Goal: Task Accomplishment & Management: Use online tool/utility

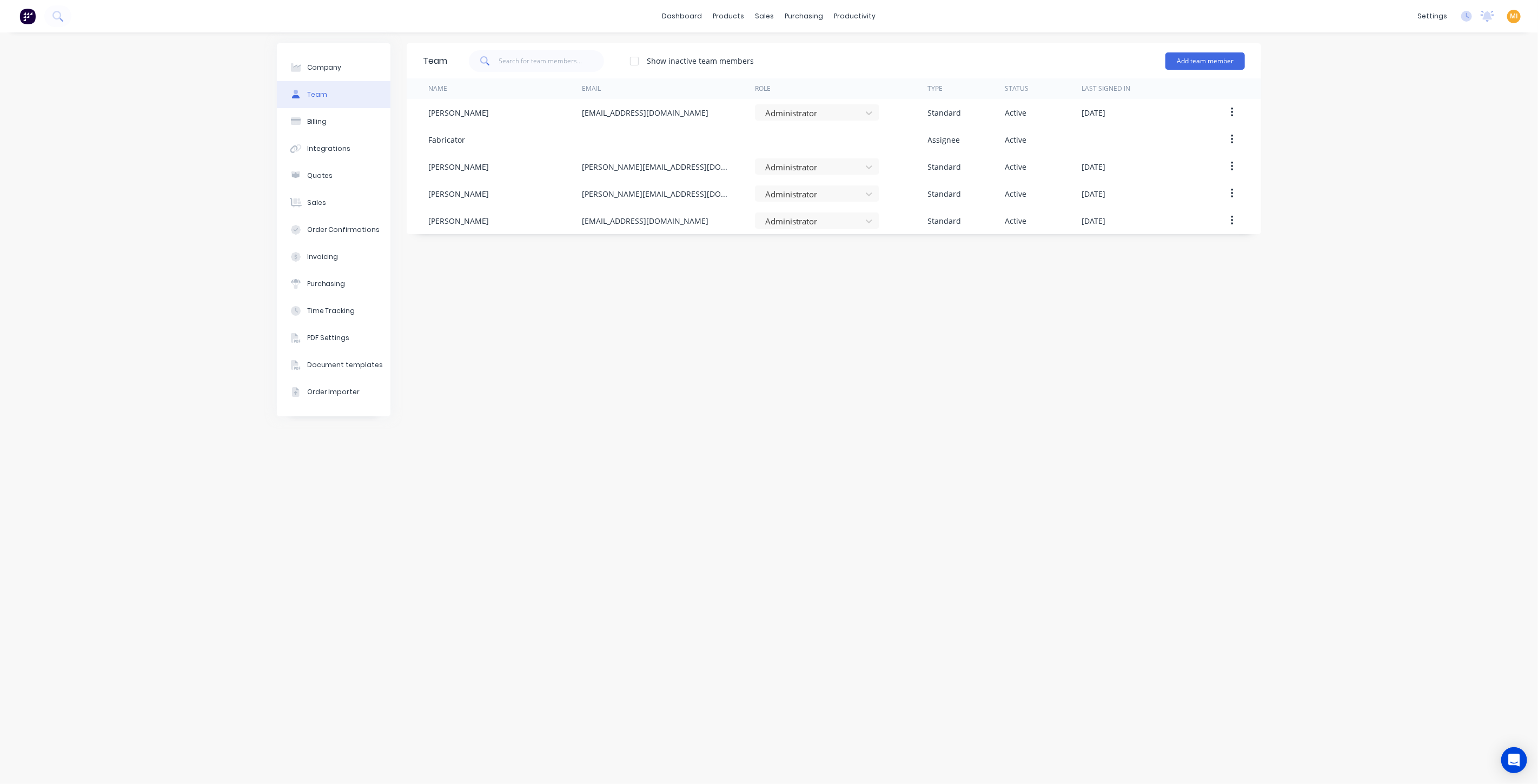
click at [23, 22] on img at bounding box center [27, 16] width 16 height 16
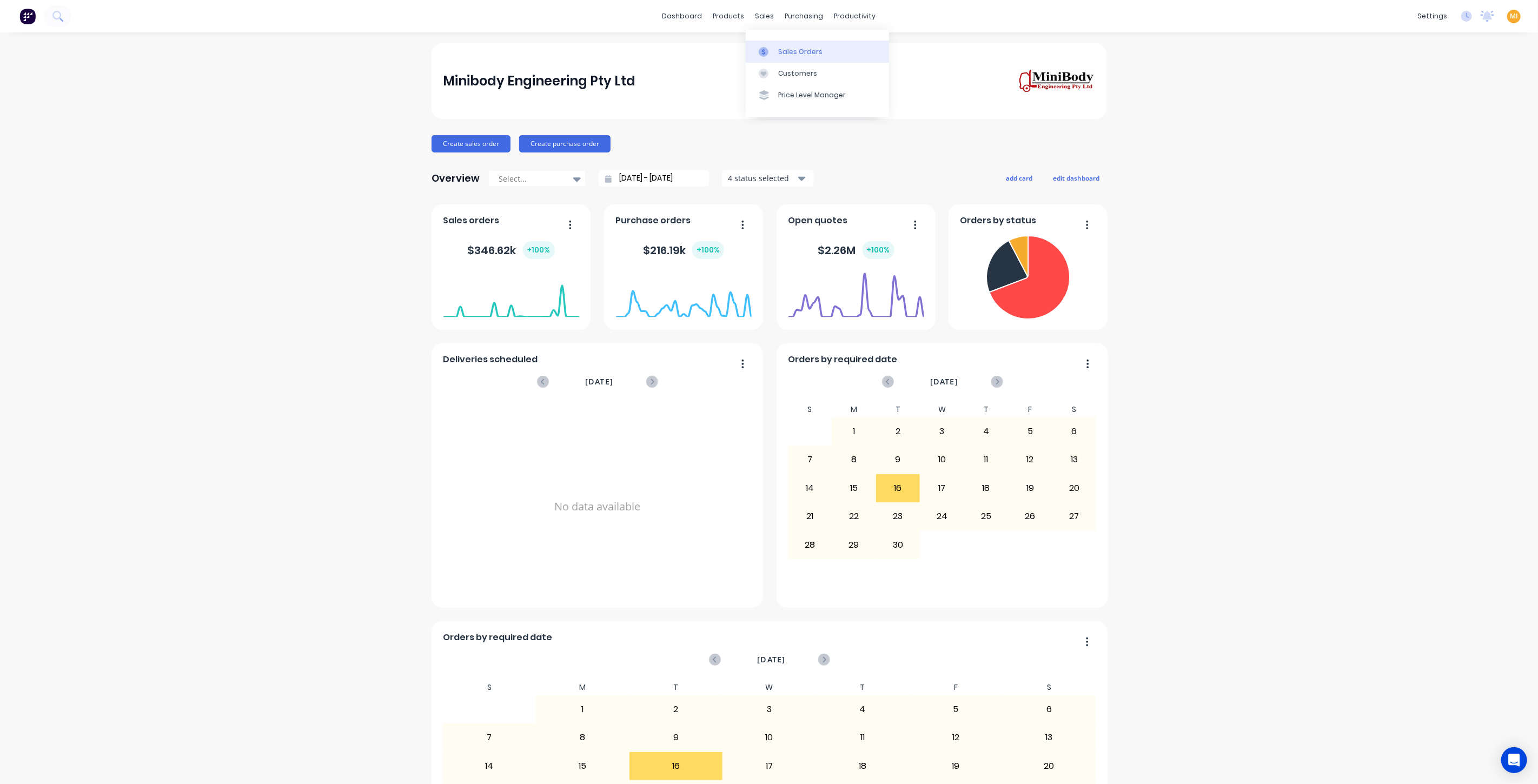
drag, startPoint x: 779, startPoint y: 55, endPoint x: 764, endPoint y: 55, distance: 15.0
click at [779, 55] on div "Sales Orders" at bounding box center [800, 52] width 44 height 10
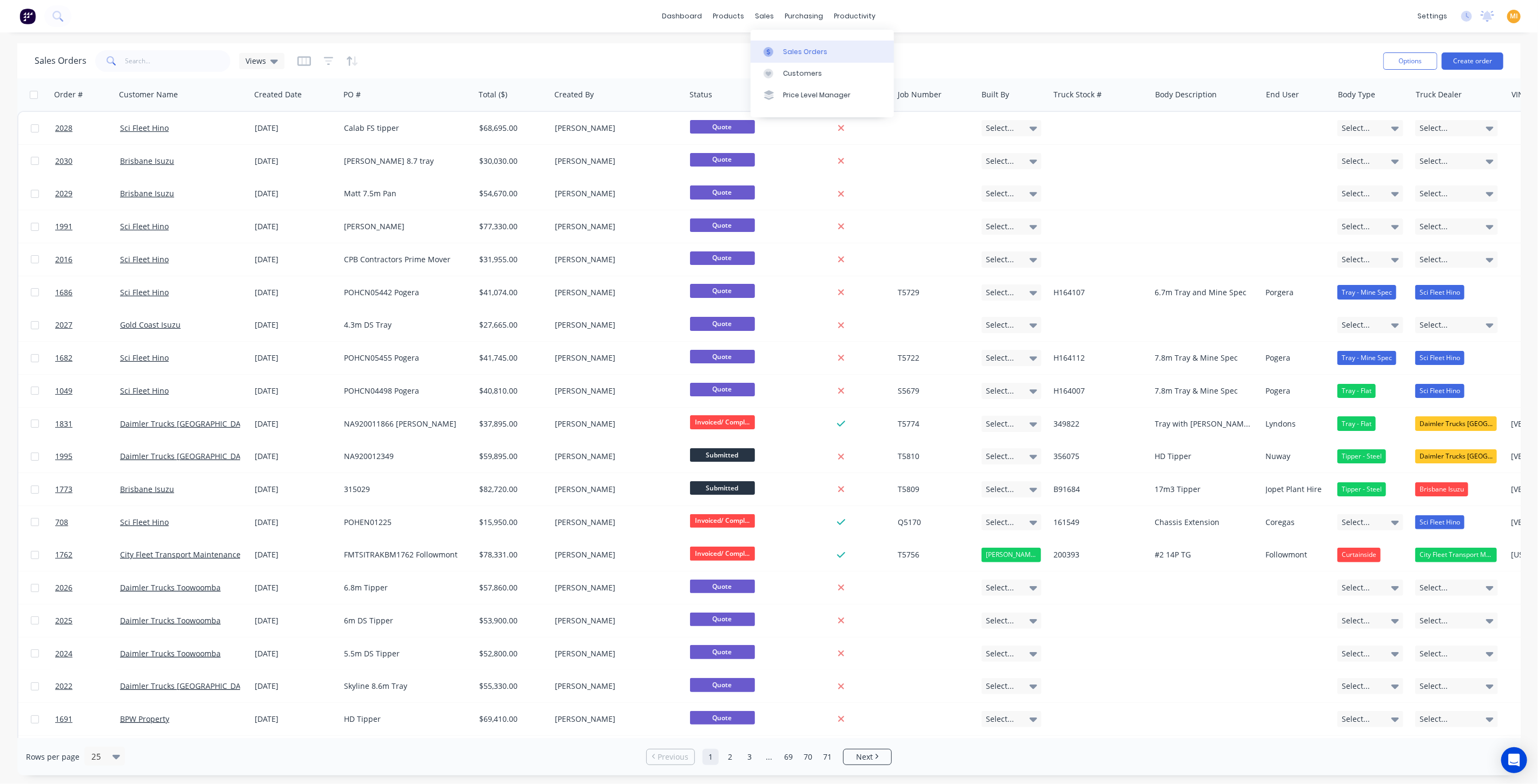
click at [783, 47] on div "Sales Orders" at bounding box center [805, 52] width 44 height 10
click at [328, 64] on icon "button" at bounding box center [329, 60] width 10 height 8
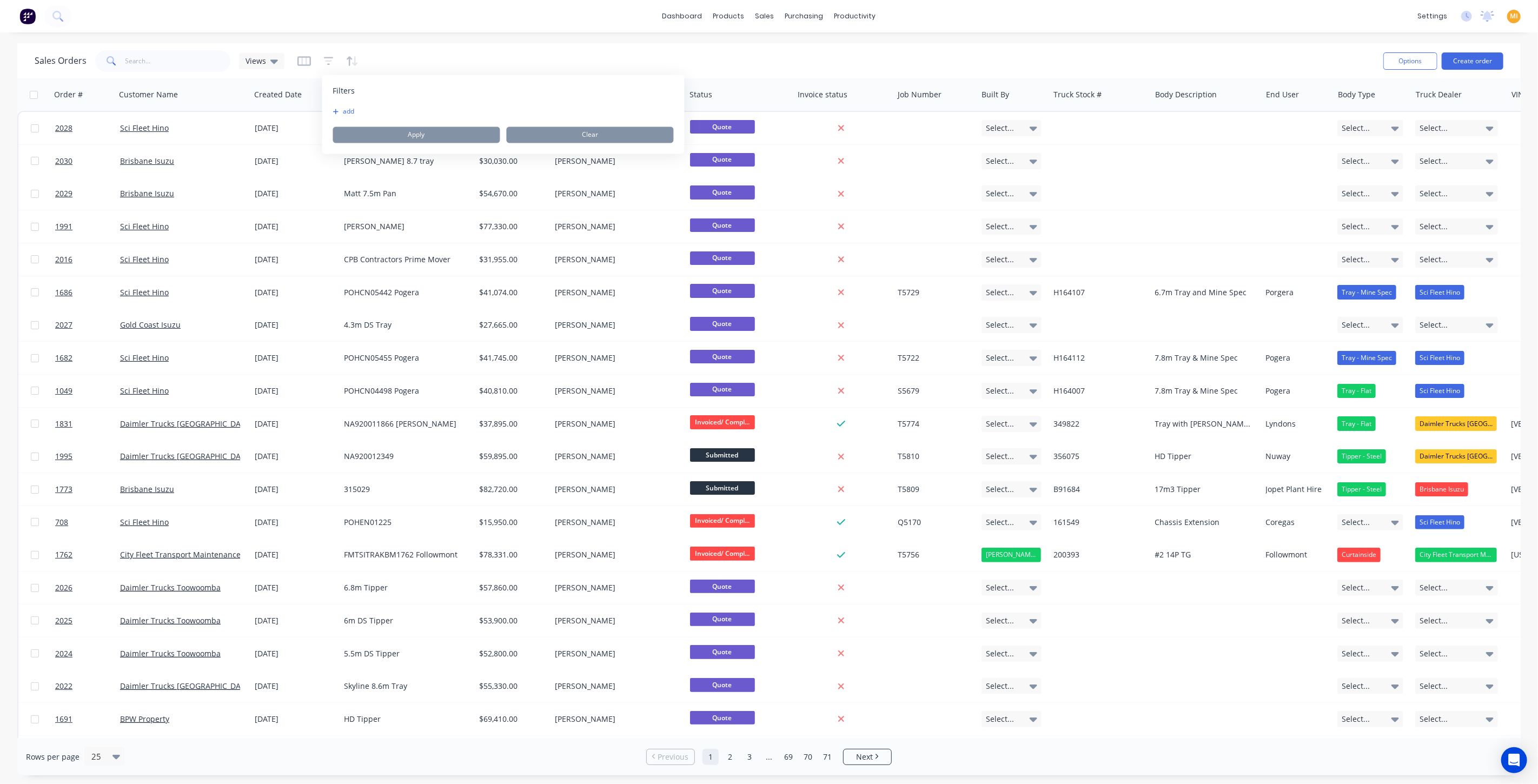
click at [355, 108] on button "add" at bounding box center [346, 112] width 27 height 9
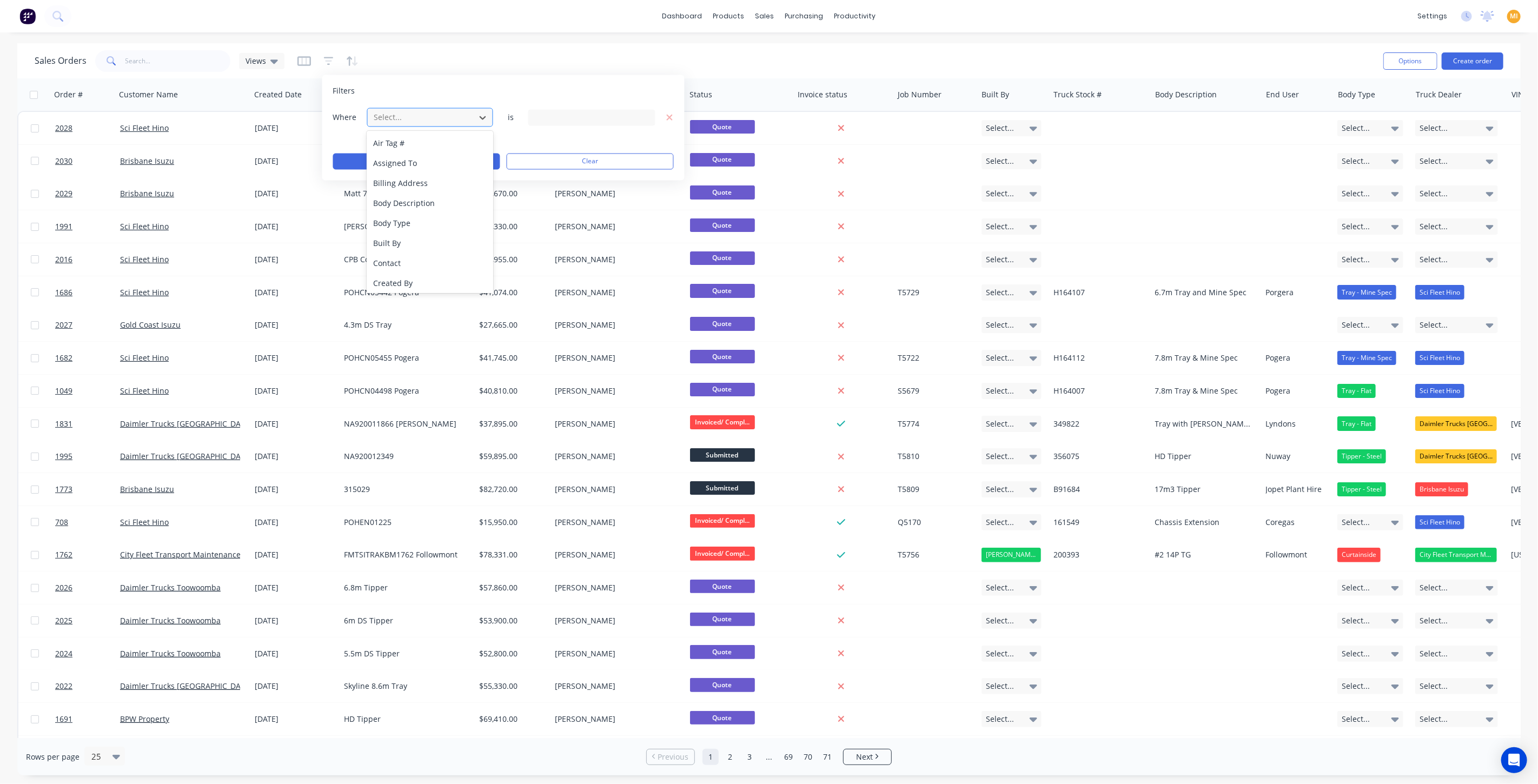
click at [407, 120] on div at bounding box center [421, 118] width 97 height 14
drag, startPoint x: 420, startPoint y: 217, endPoint x: 543, endPoint y: 126, distance: 153.0
click at [419, 216] on div "Engine #" at bounding box center [430, 223] width 126 height 20
click at [554, 118] on input "text" at bounding box center [592, 117] width 127 height 16
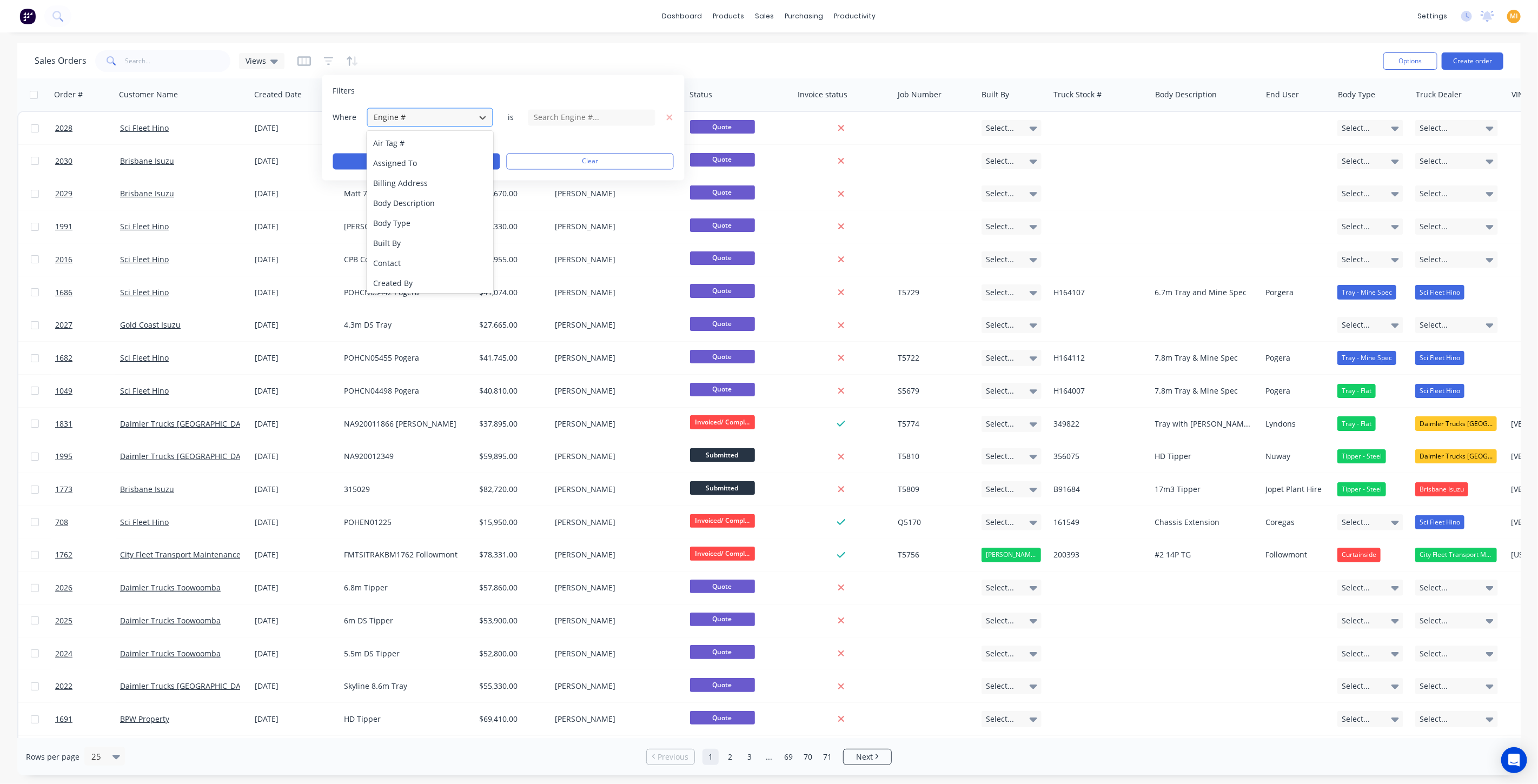
click at [420, 115] on div at bounding box center [421, 118] width 97 height 14
drag, startPoint x: 402, startPoint y: 276, endPoint x: 508, endPoint y: 174, distance: 147.1
click at [403, 276] on div "Status" at bounding box center [430, 281] width 126 height 20
click at [568, 110] on div "13 Status selected" at bounding box center [592, 117] width 127 height 16
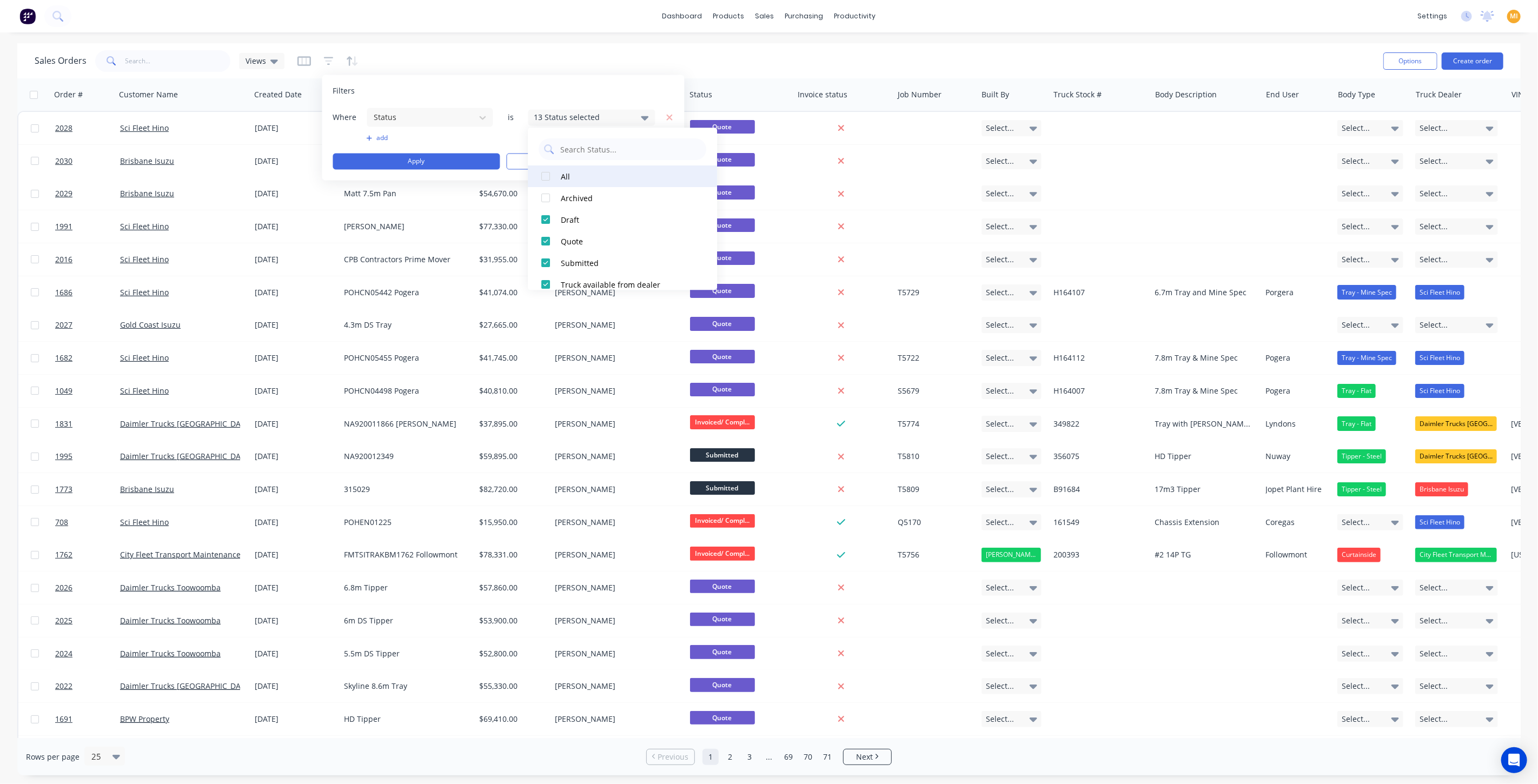
click at [547, 172] on div at bounding box center [546, 176] width 22 height 22
click at [548, 239] on div at bounding box center [546, 241] width 22 height 22
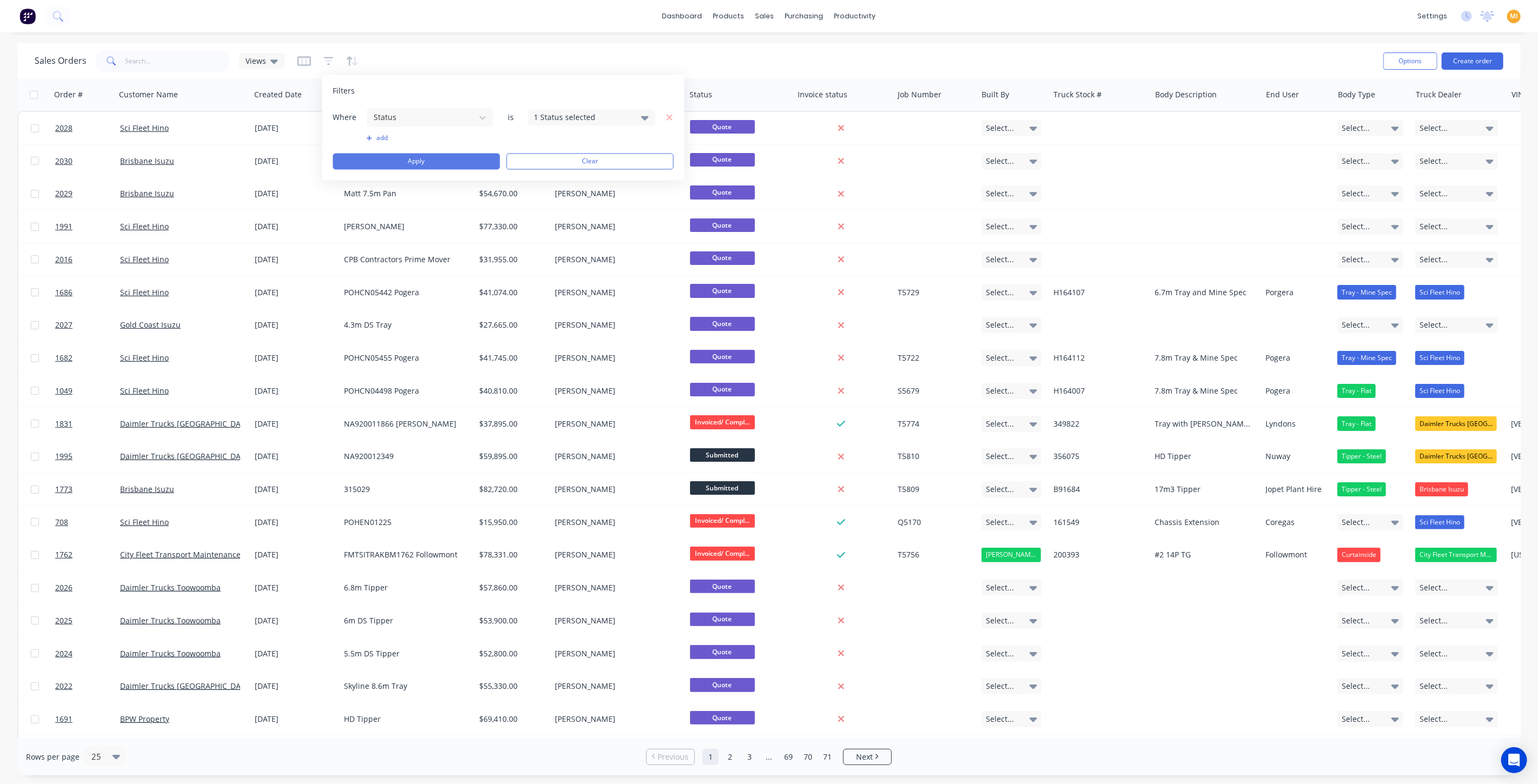
click at [477, 162] on button "Apply" at bounding box center [417, 162] width 167 height 16
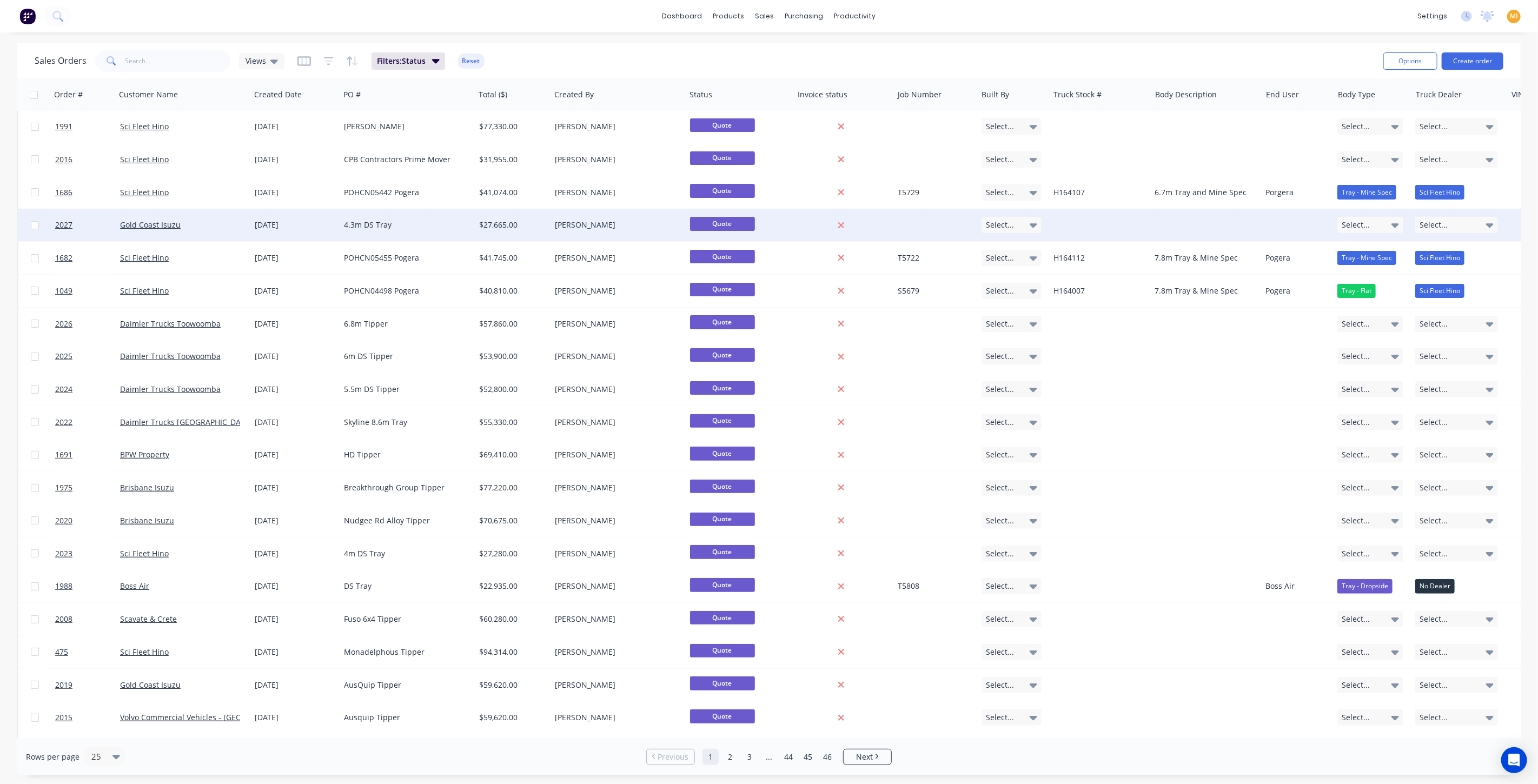
scroll to position [199, 0]
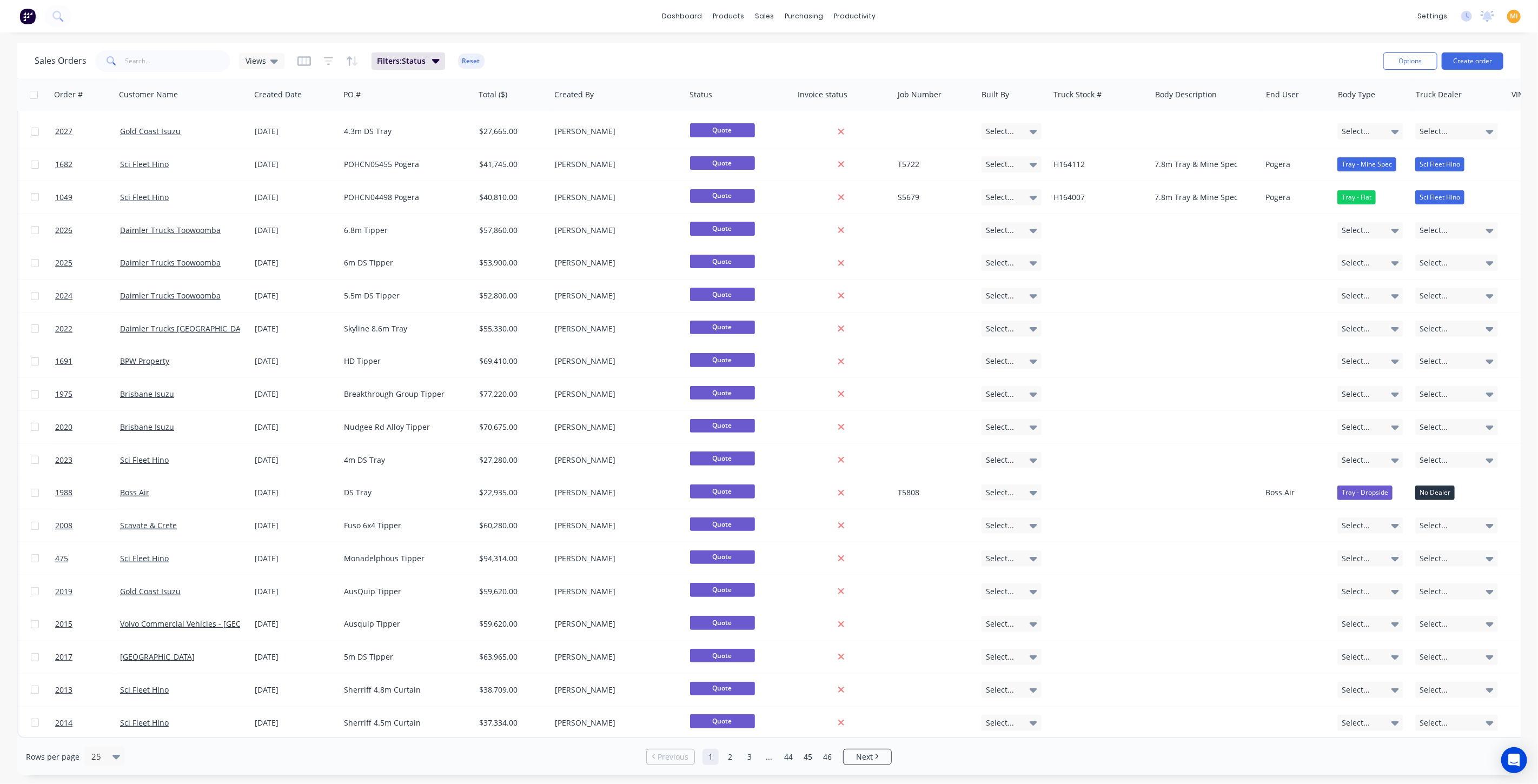
click at [1511, 14] on span "MI" at bounding box center [1514, 16] width 8 height 10
click at [1454, 139] on button "Sign out" at bounding box center [1446, 135] width 143 height 22
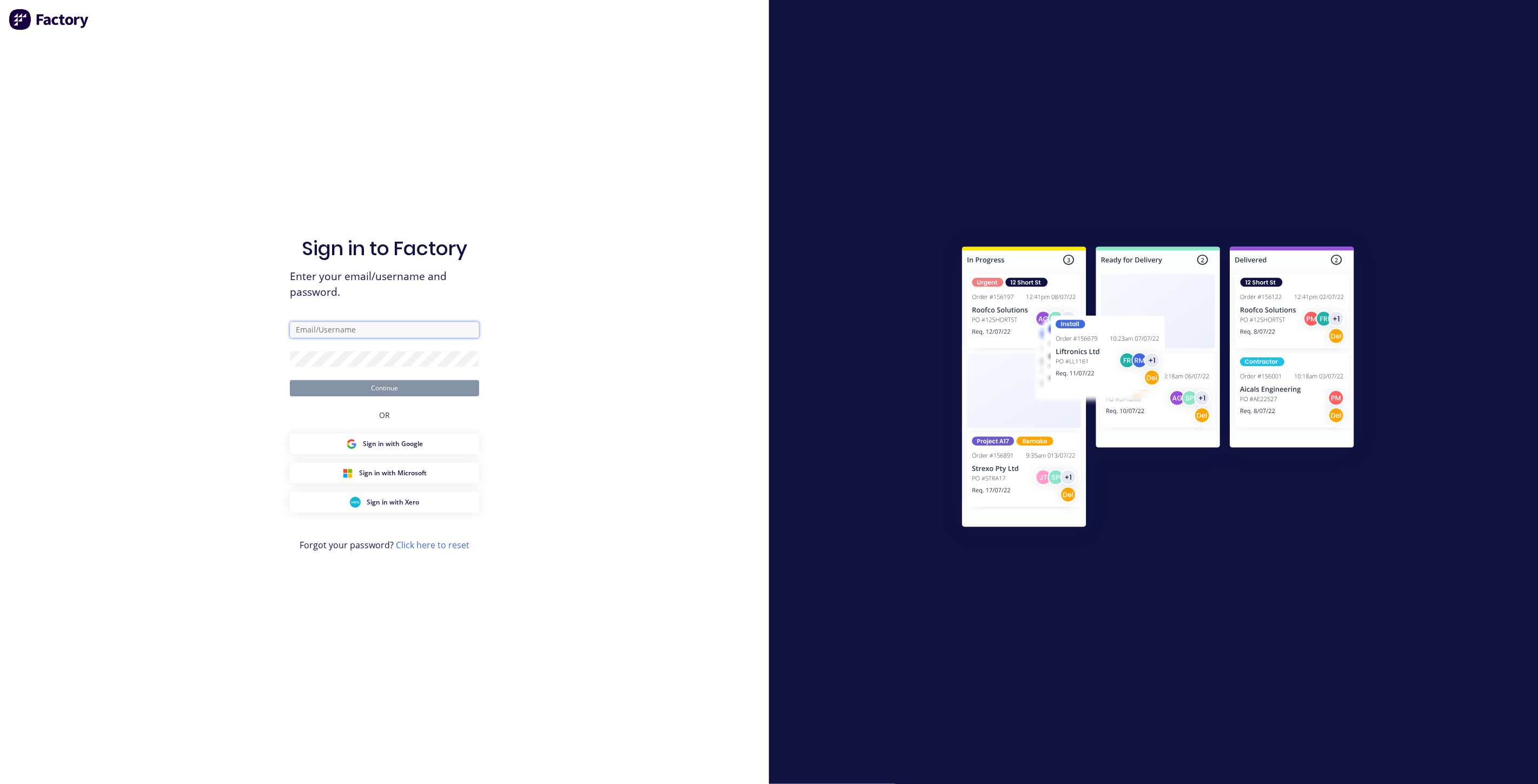
drag, startPoint x: 352, startPoint y: 329, endPoint x: 348, endPoint y: 335, distance: 7.2
click at [351, 331] on input "text" at bounding box center [384, 330] width 189 height 16
click at [469, 337] on input "text" at bounding box center [384, 330] width 189 height 16
drag, startPoint x: 466, startPoint y: 321, endPoint x: 467, endPoint y: 328, distance: 7.1
click at [465, 321] on div "Sign in to Factory Enter your email/username and password. Continue OR Sign in …" at bounding box center [384, 403] width 189 height 745
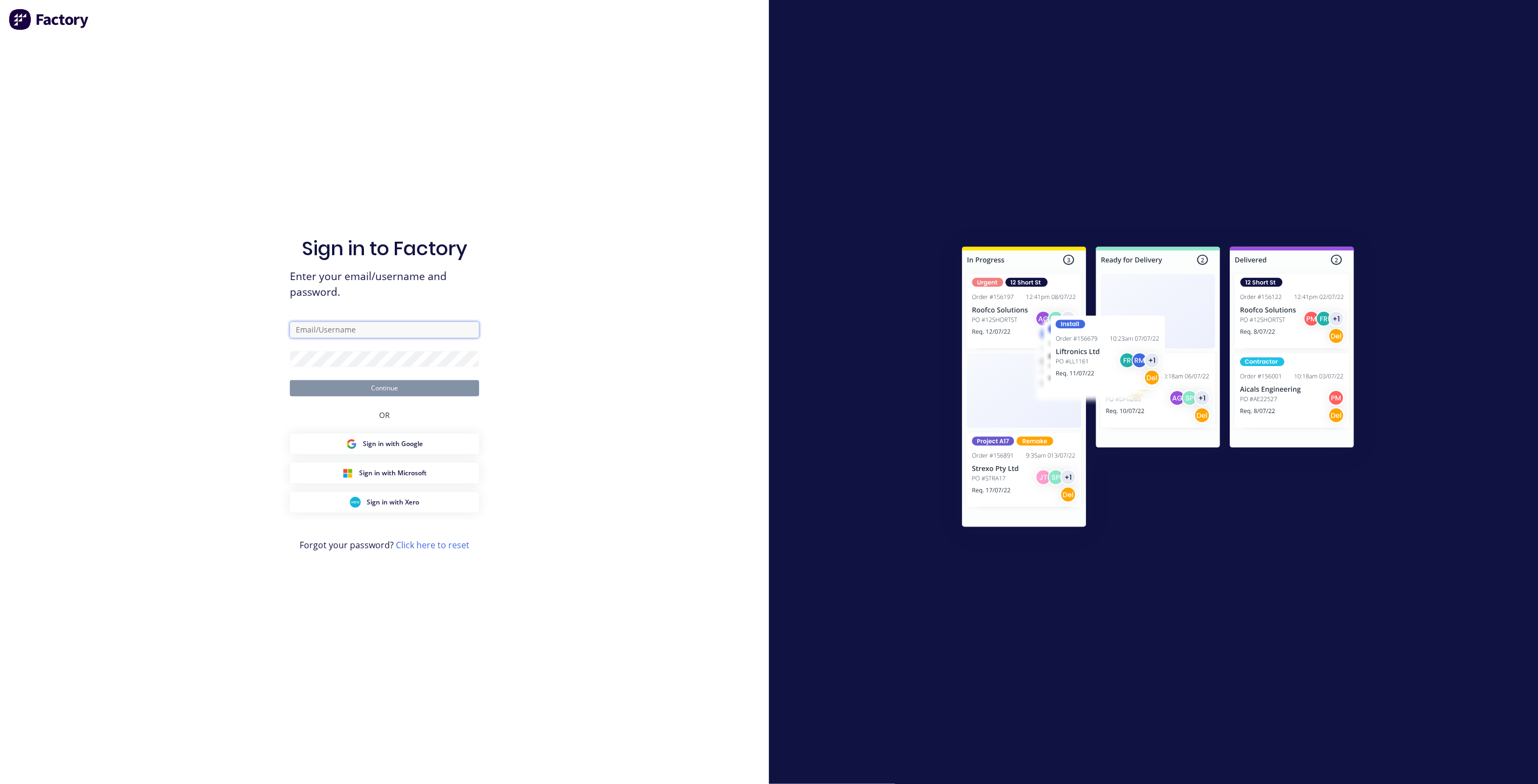
click at [460, 334] on input "text" at bounding box center [384, 330] width 189 height 16
click at [0, 783] on com-1password-button at bounding box center [0, 784] width 0 height 0
type input "team+maricardemo@factory.app"
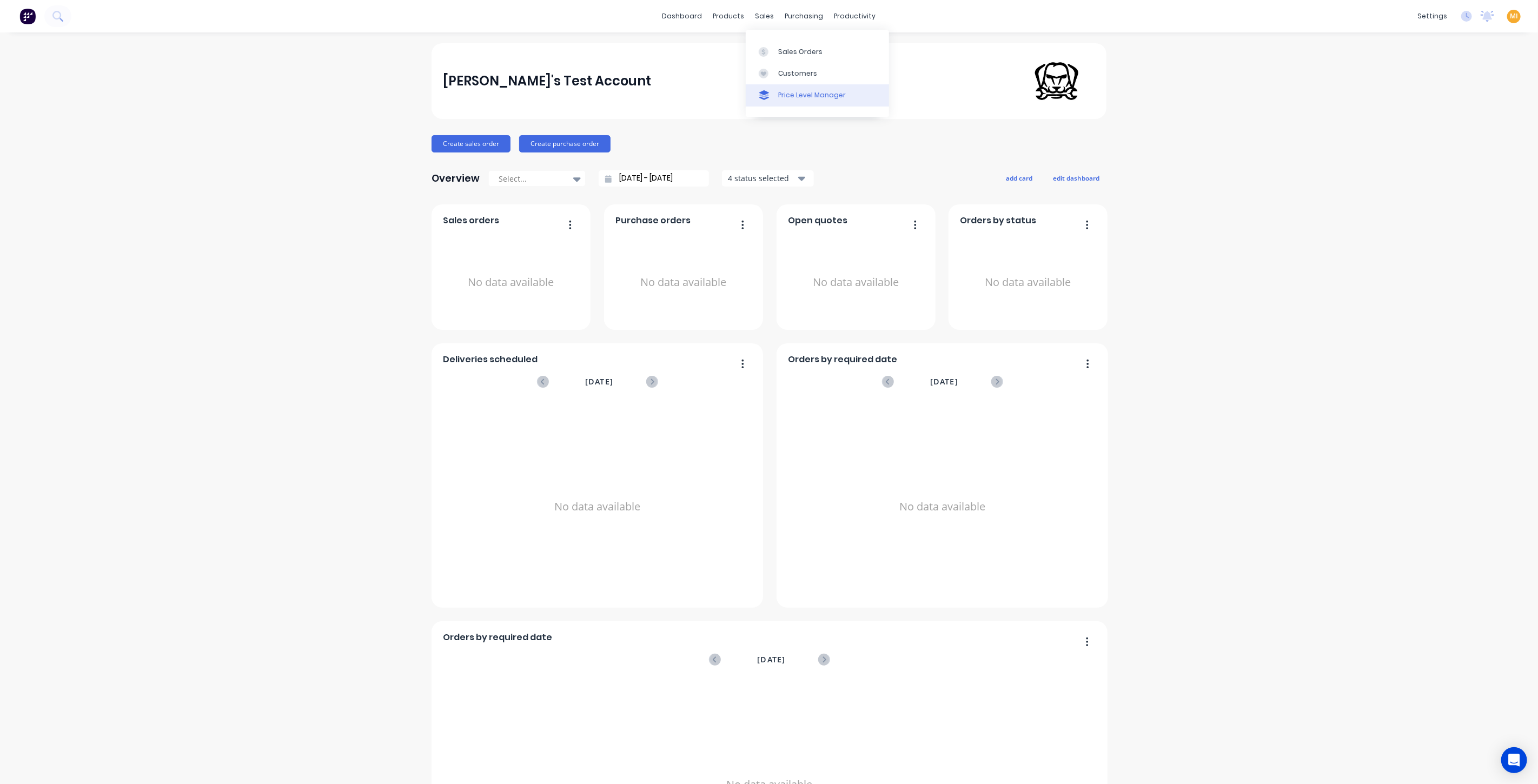
click at [781, 88] on link "Price Level Manager" at bounding box center [817, 95] width 143 height 22
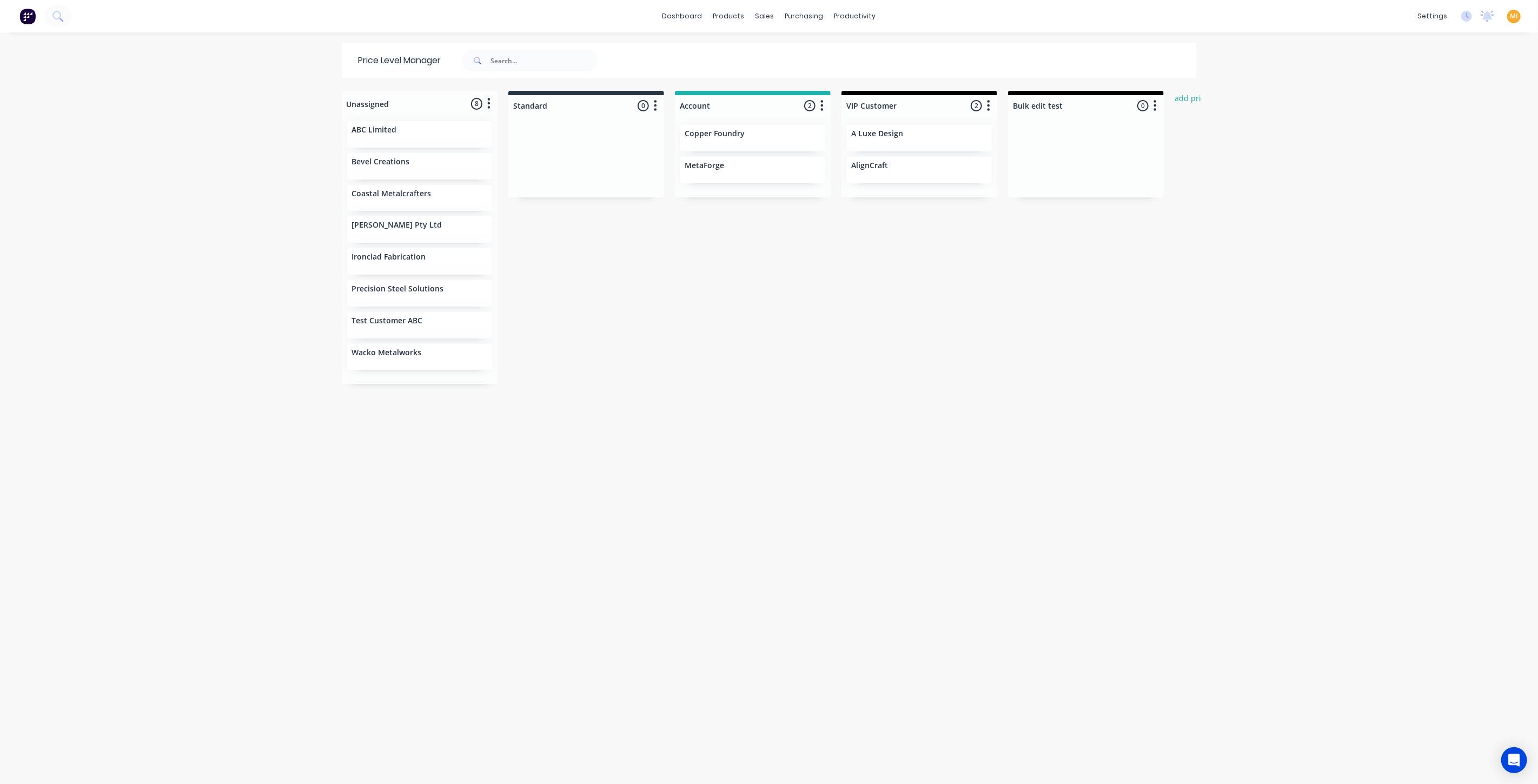
click at [23, 14] on img at bounding box center [27, 16] width 16 height 16
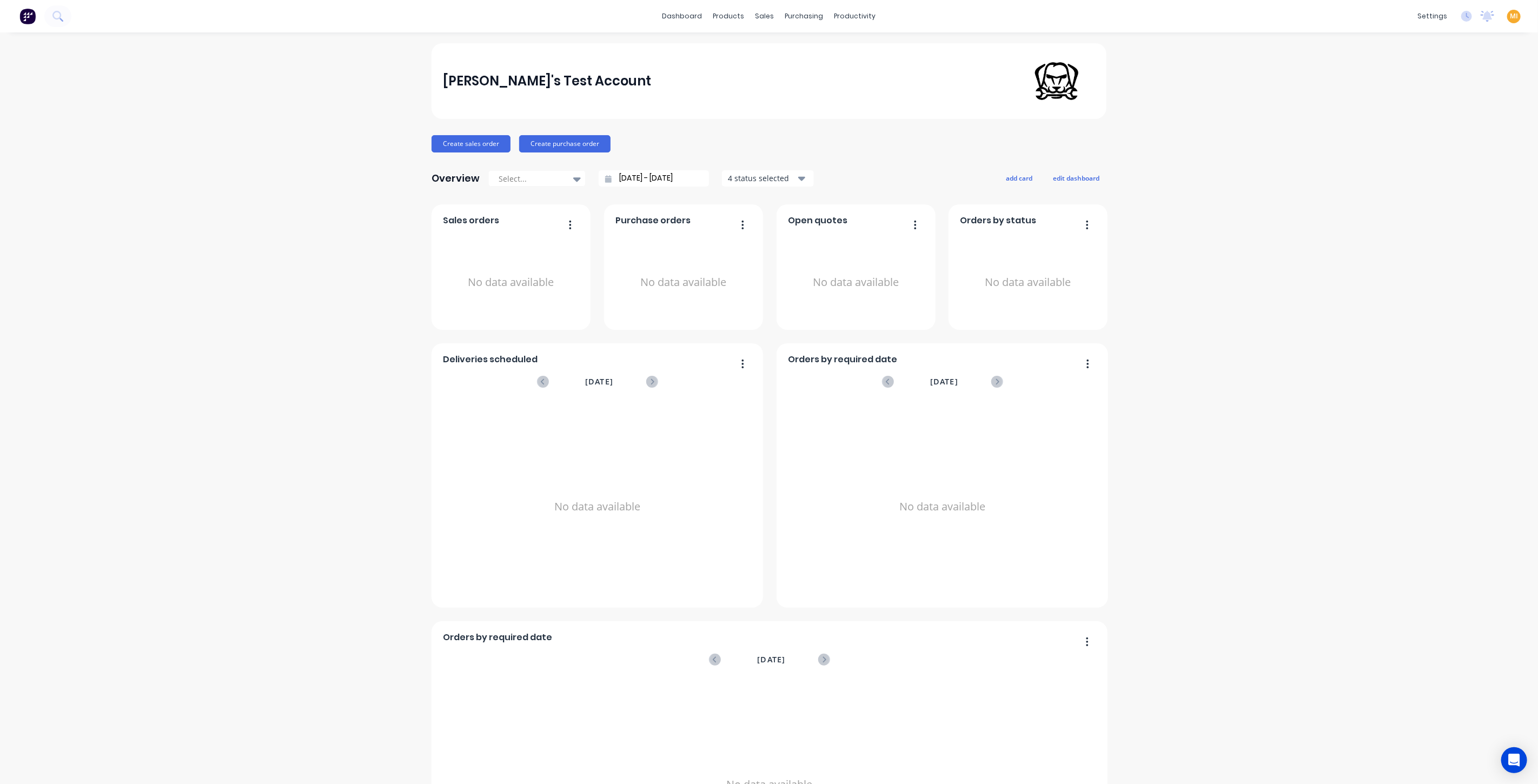
click at [1507, 17] on div "MI Maricar's Test Account Maricar Infante Administrator Profile Sign out" at bounding box center [1514, 17] width 14 height 14
click at [1510, 16] on span "MI" at bounding box center [1514, 16] width 8 height 10
drag, startPoint x: 1442, startPoint y: 133, endPoint x: 1444, endPoint y: 150, distance: 17.1
click at [1442, 135] on button "Sign out" at bounding box center [1446, 135] width 143 height 22
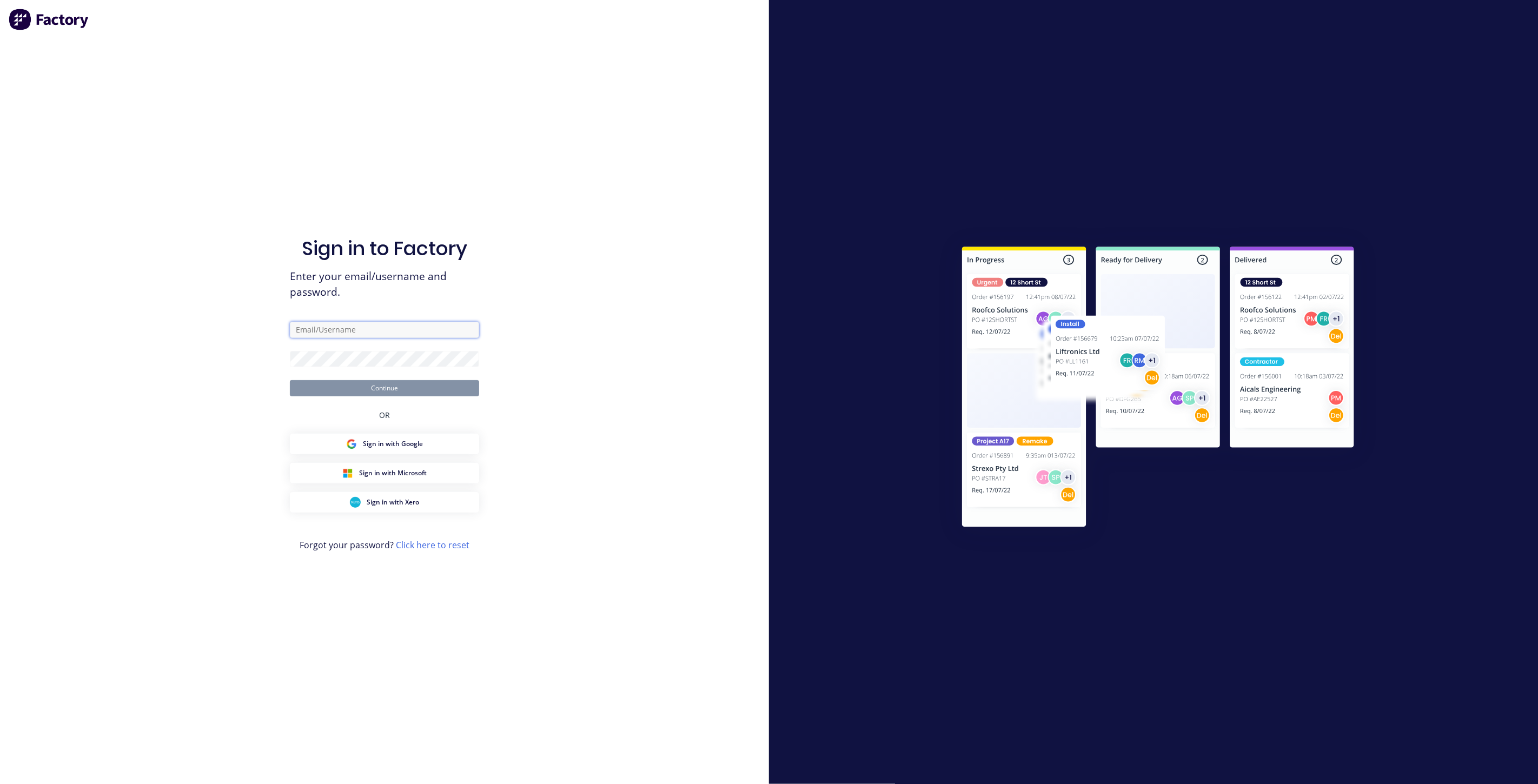
click at [354, 333] on input "text" at bounding box center [384, 330] width 189 height 16
type input "team+maricardemo@factory.app"
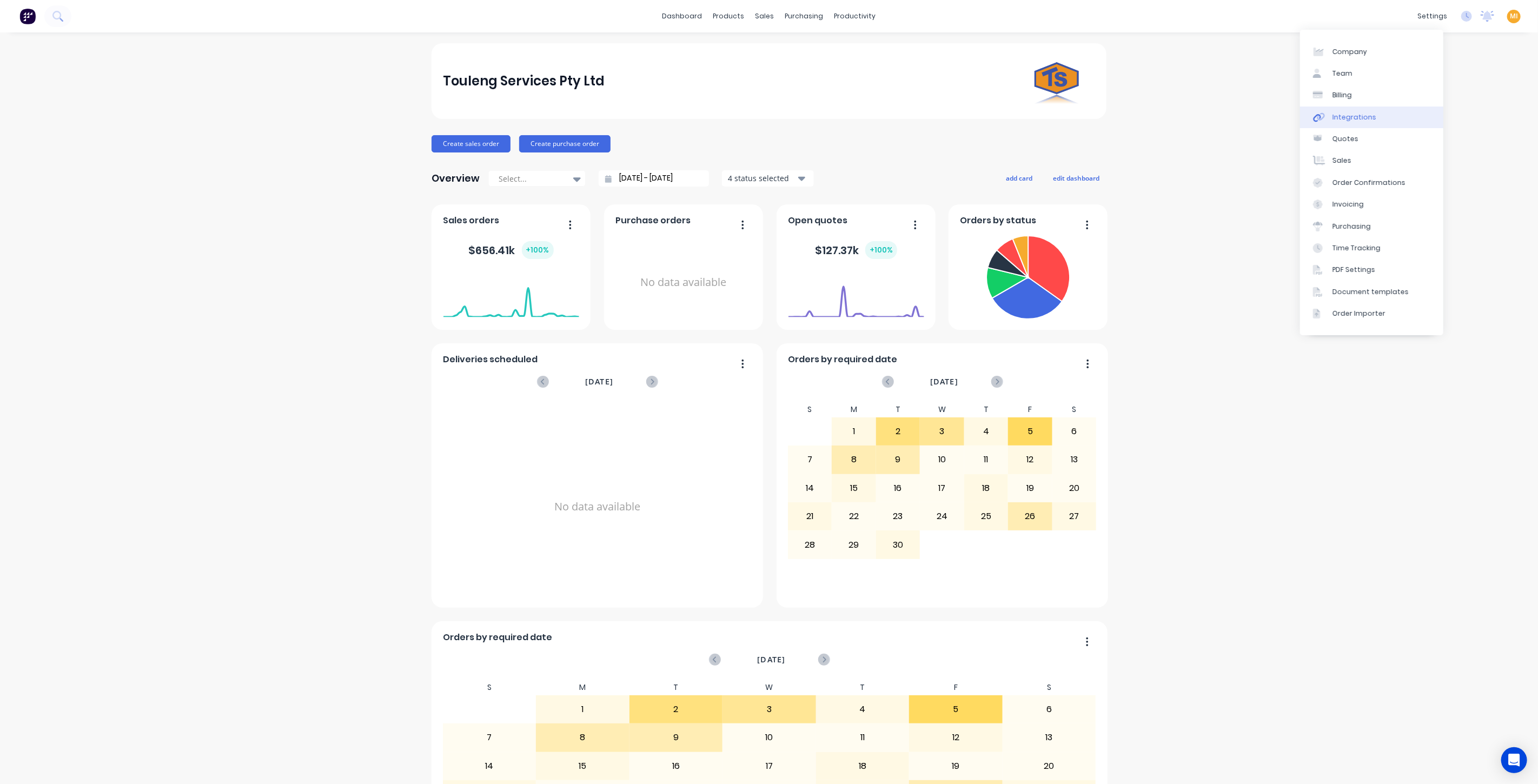
click at [1375, 108] on link "Integrations" at bounding box center [1372, 117] width 143 height 22
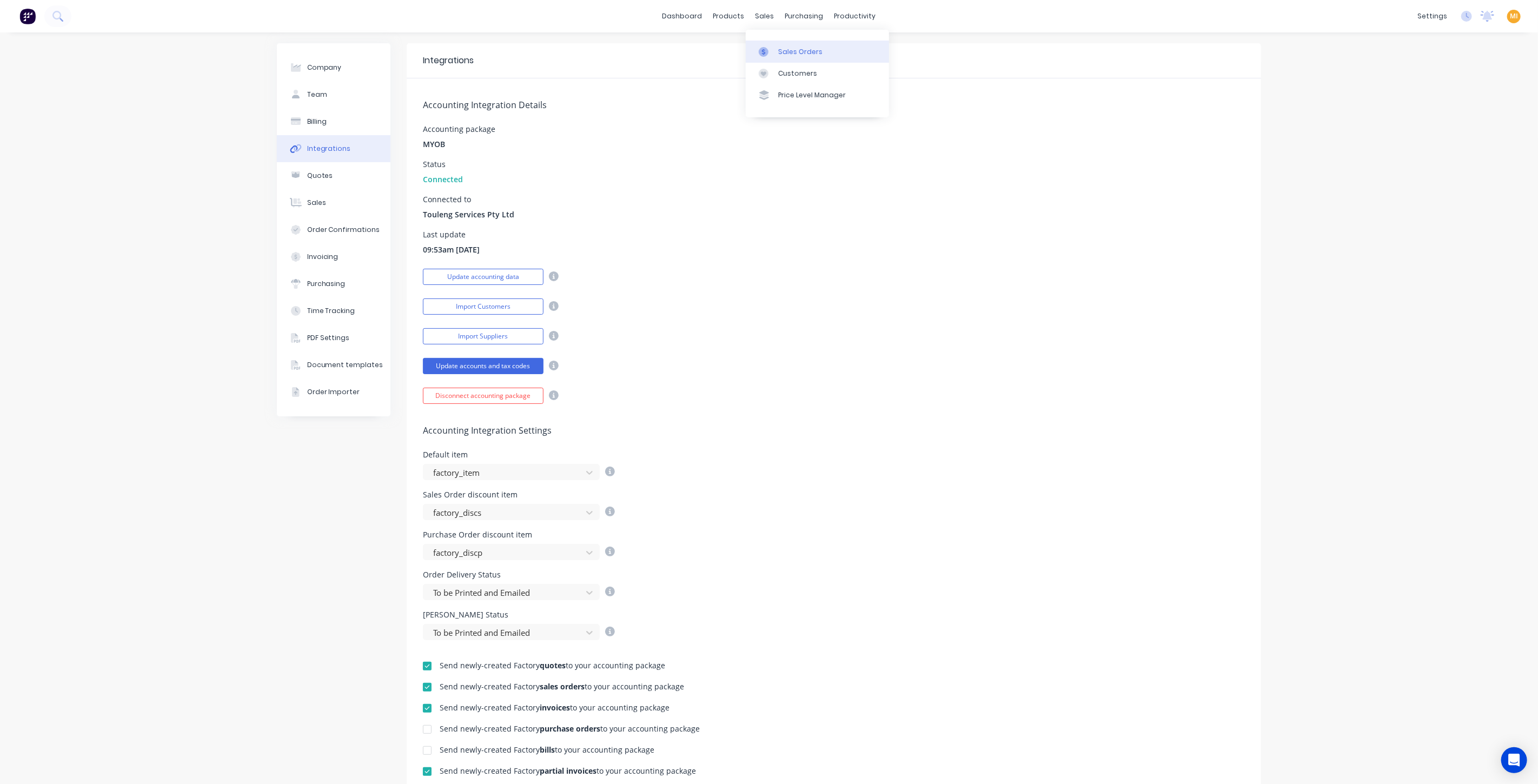
click at [794, 54] on div "Sales Orders" at bounding box center [800, 52] width 44 height 10
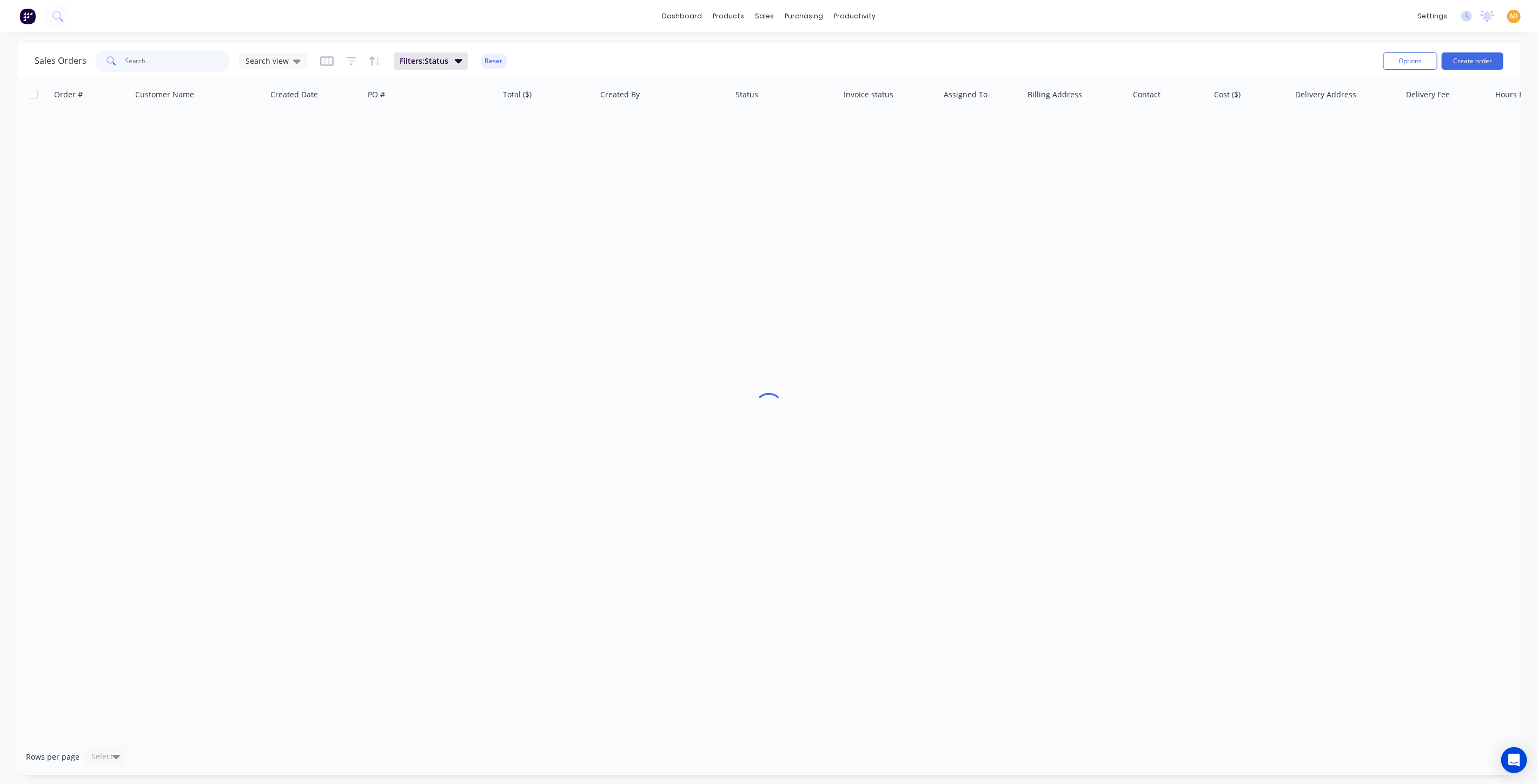
click at [135, 54] on input "text" at bounding box center [178, 61] width 105 height 22
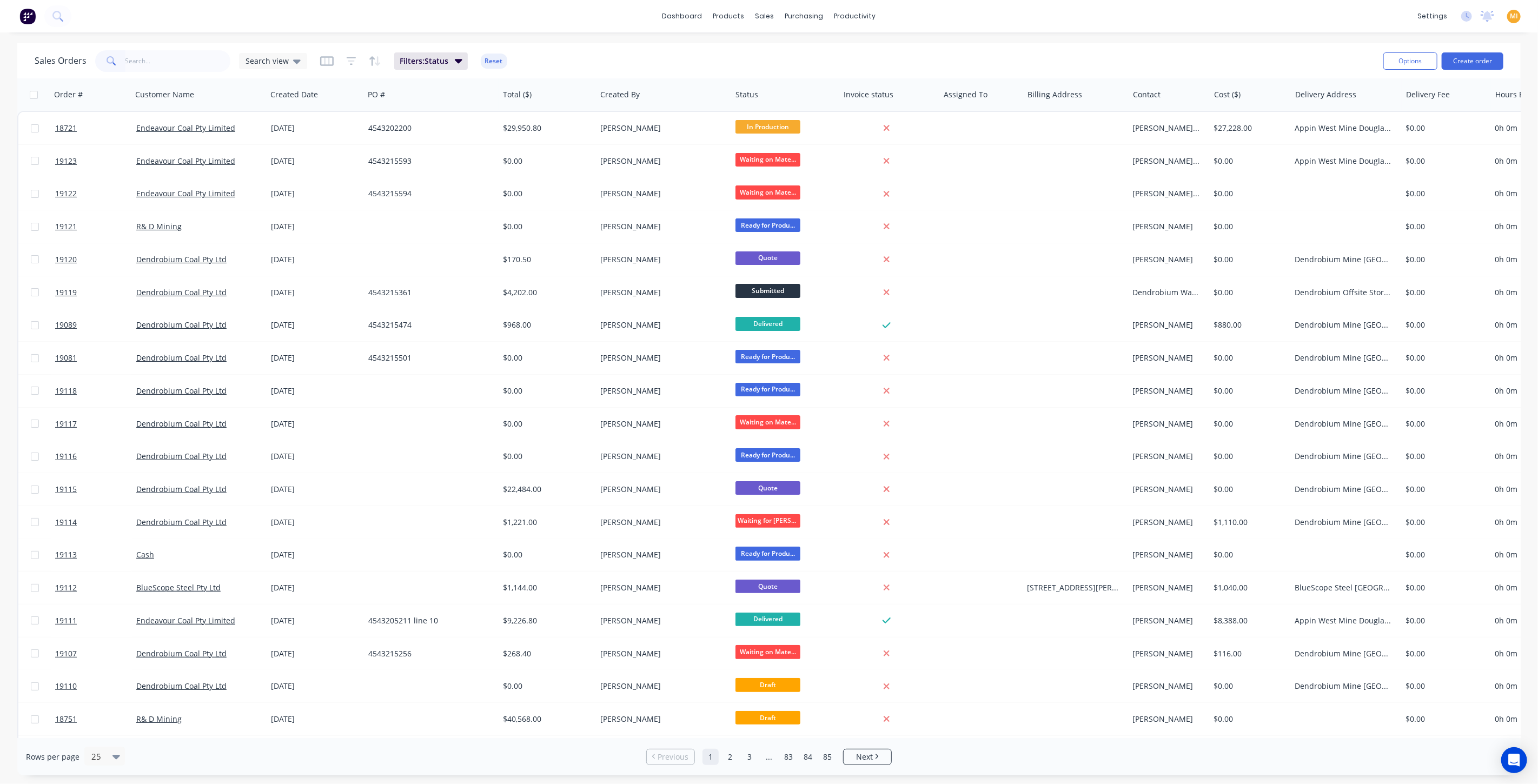
click at [490, 52] on div "Filters: Status Reset" at bounding box center [414, 61] width 187 height 17
click at [483, 60] on button "Reset" at bounding box center [494, 61] width 27 height 15
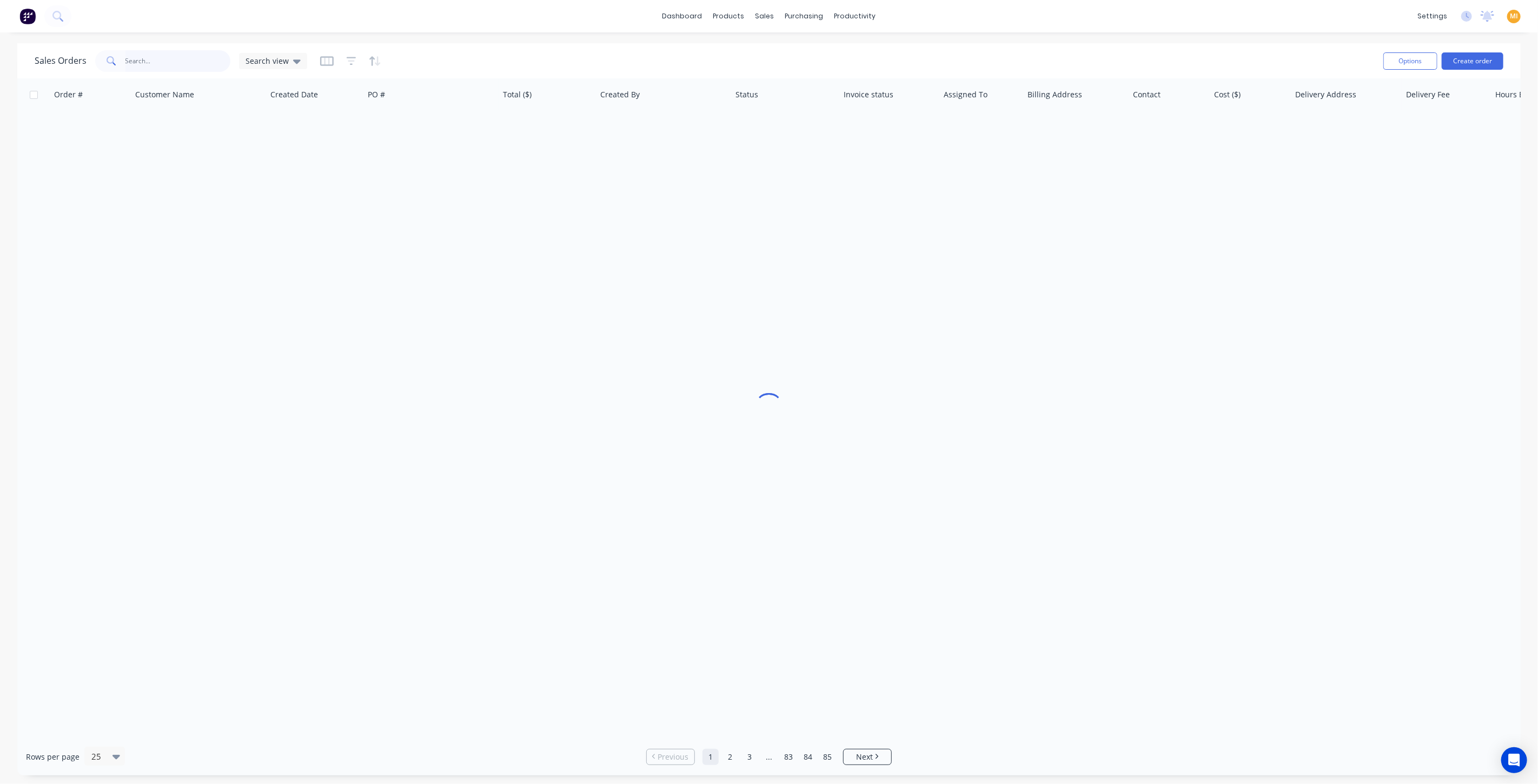
click at [176, 55] on input "text" at bounding box center [178, 61] width 105 height 22
paste input "18721"
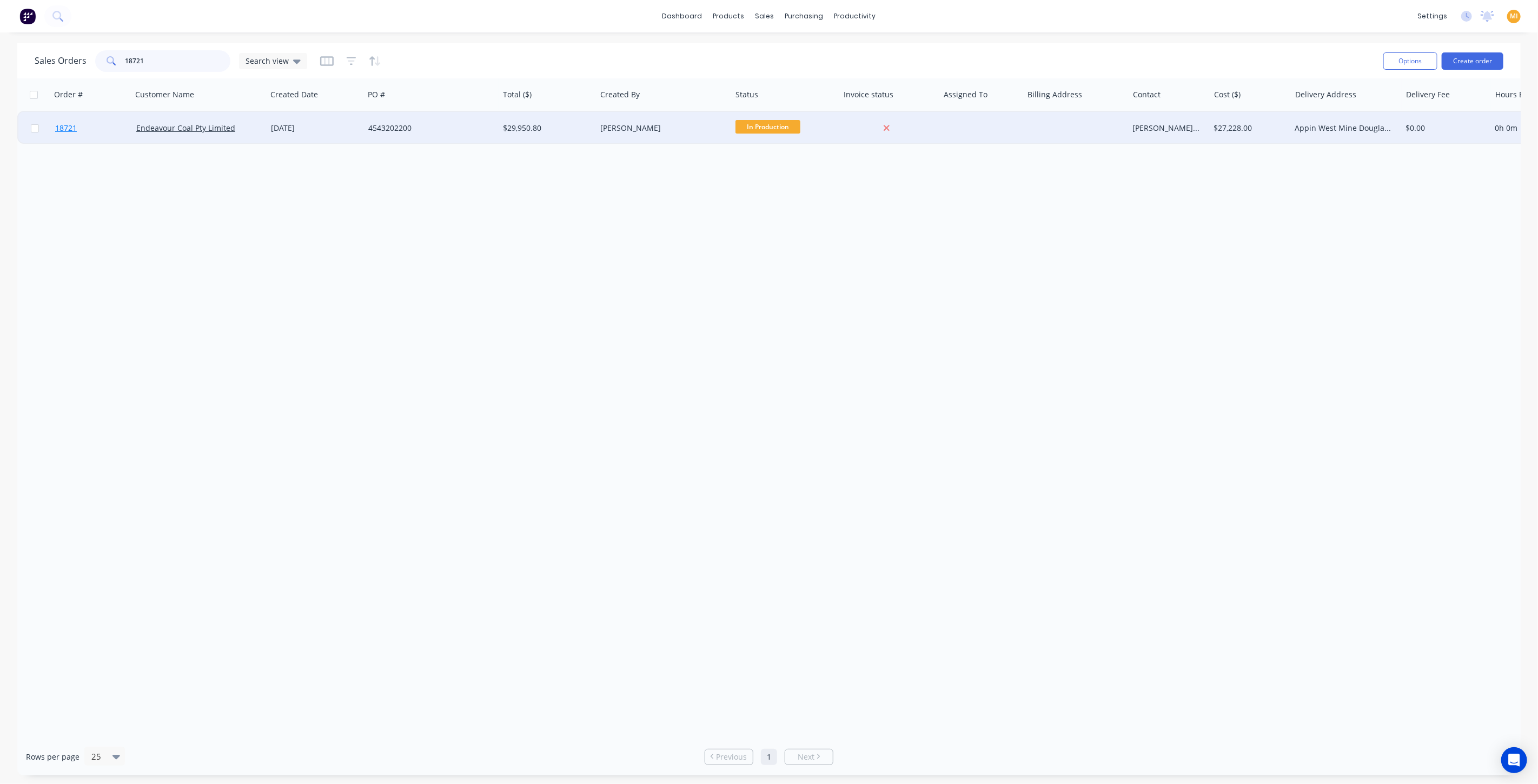
type input "18721"
click at [105, 120] on link "18721" at bounding box center [96, 128] width 81 height 32
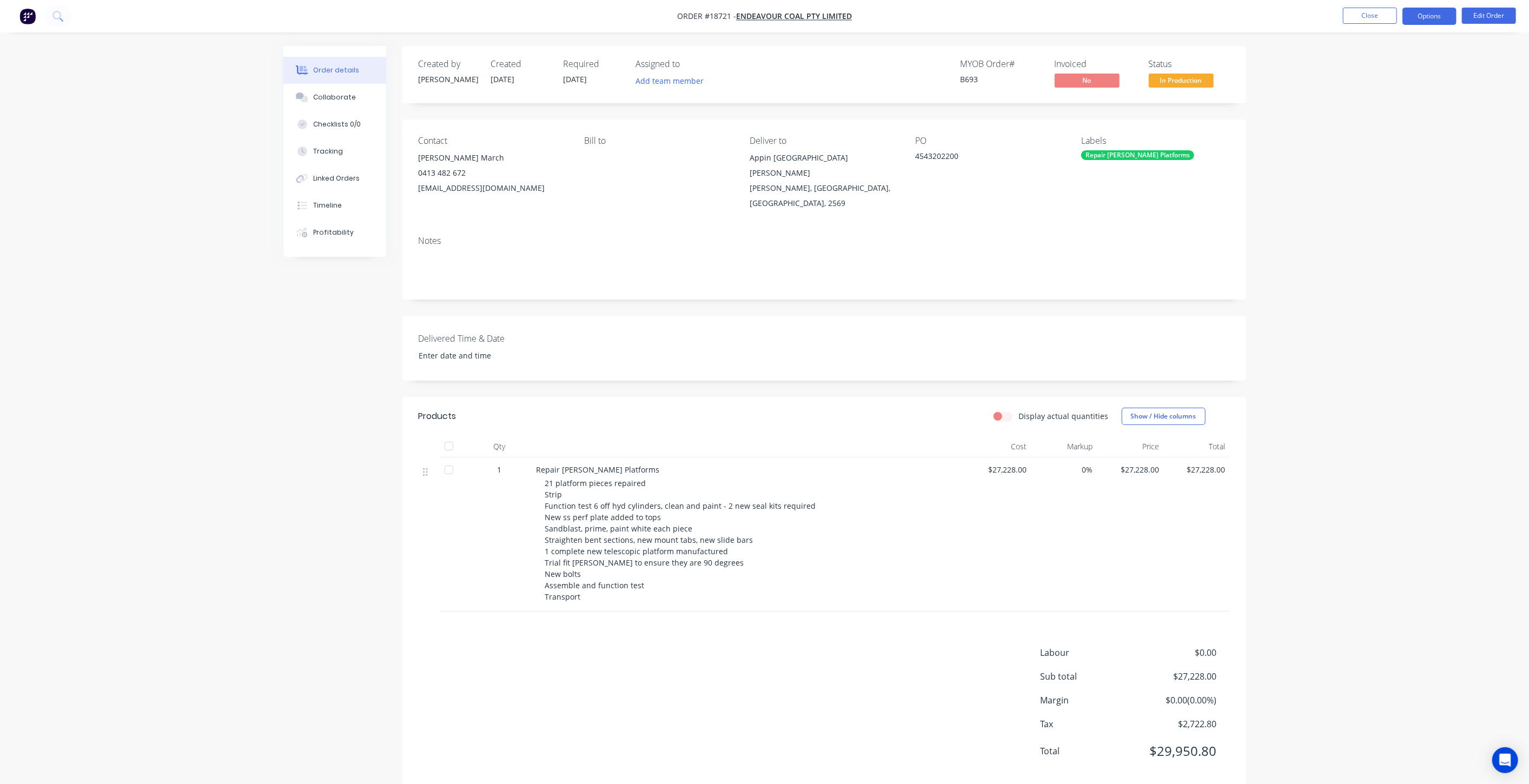
click at [1435, 11] on button "Options" at bounding box center [1429, 16] width 54 height 17
click at [1372, 278] on div "Convert to Quote" at bounding box center [1397, 281] width 100 height 16
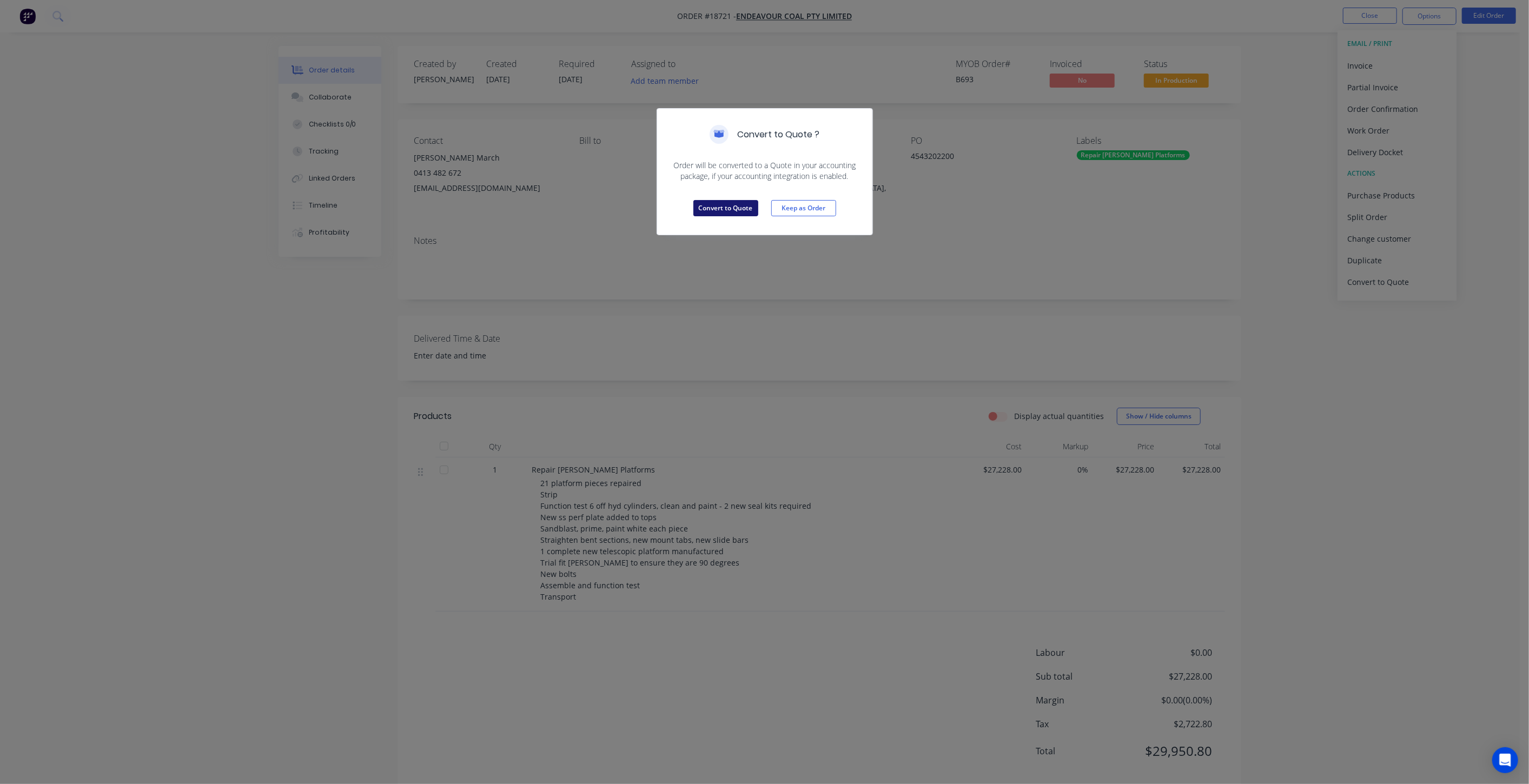
click at [714, 205] on button "Convert to Quote" at bounding box center [726, 208] width 65 height 16
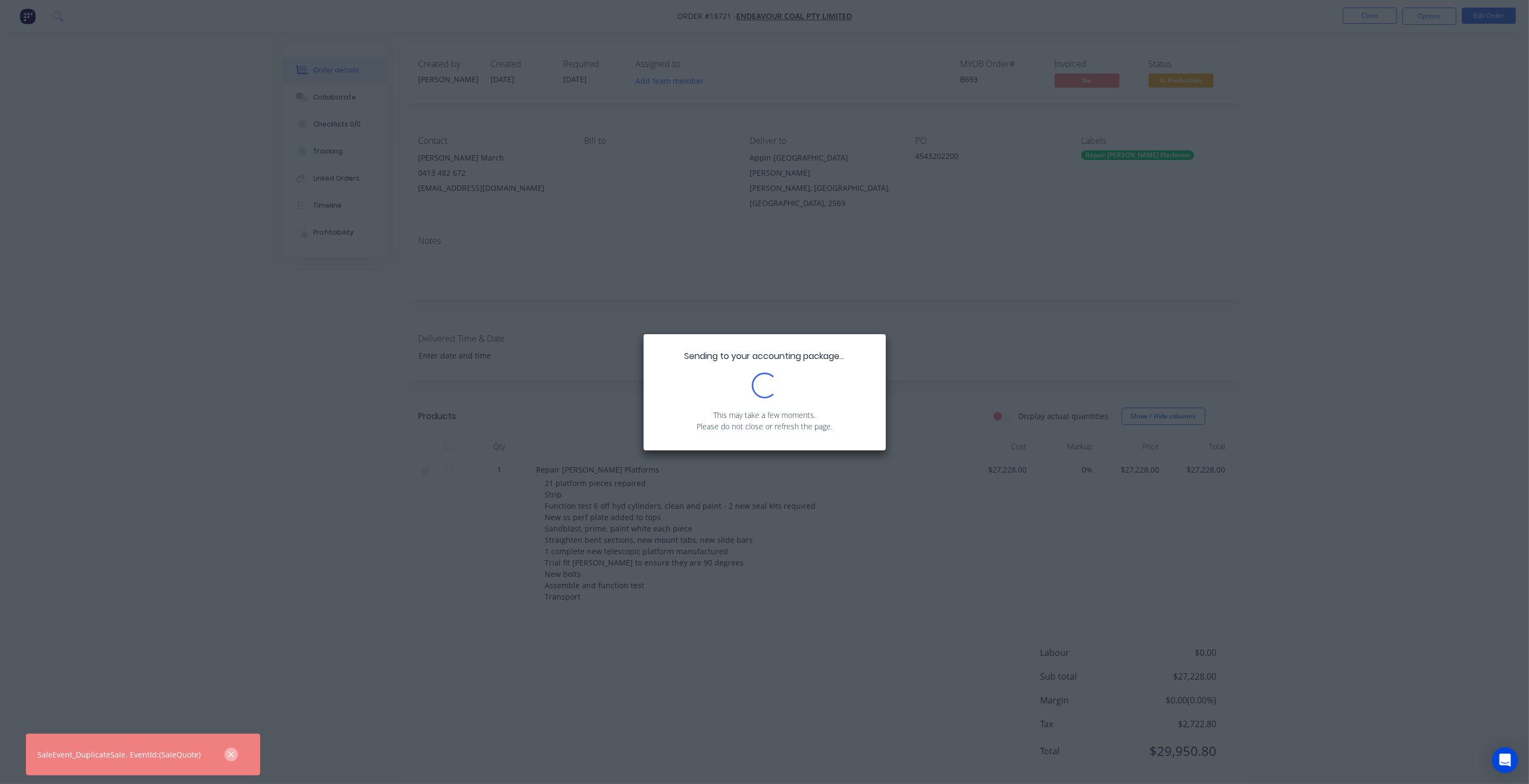
click at [227, 753] on icon "button" at bounding box center [231, 755] width 7 height 10
click at [436, 580] on div "Sending to your accounting package... Loading... This may take a few moments. P…" at bounding box center [764, 392] width 1529 height 784
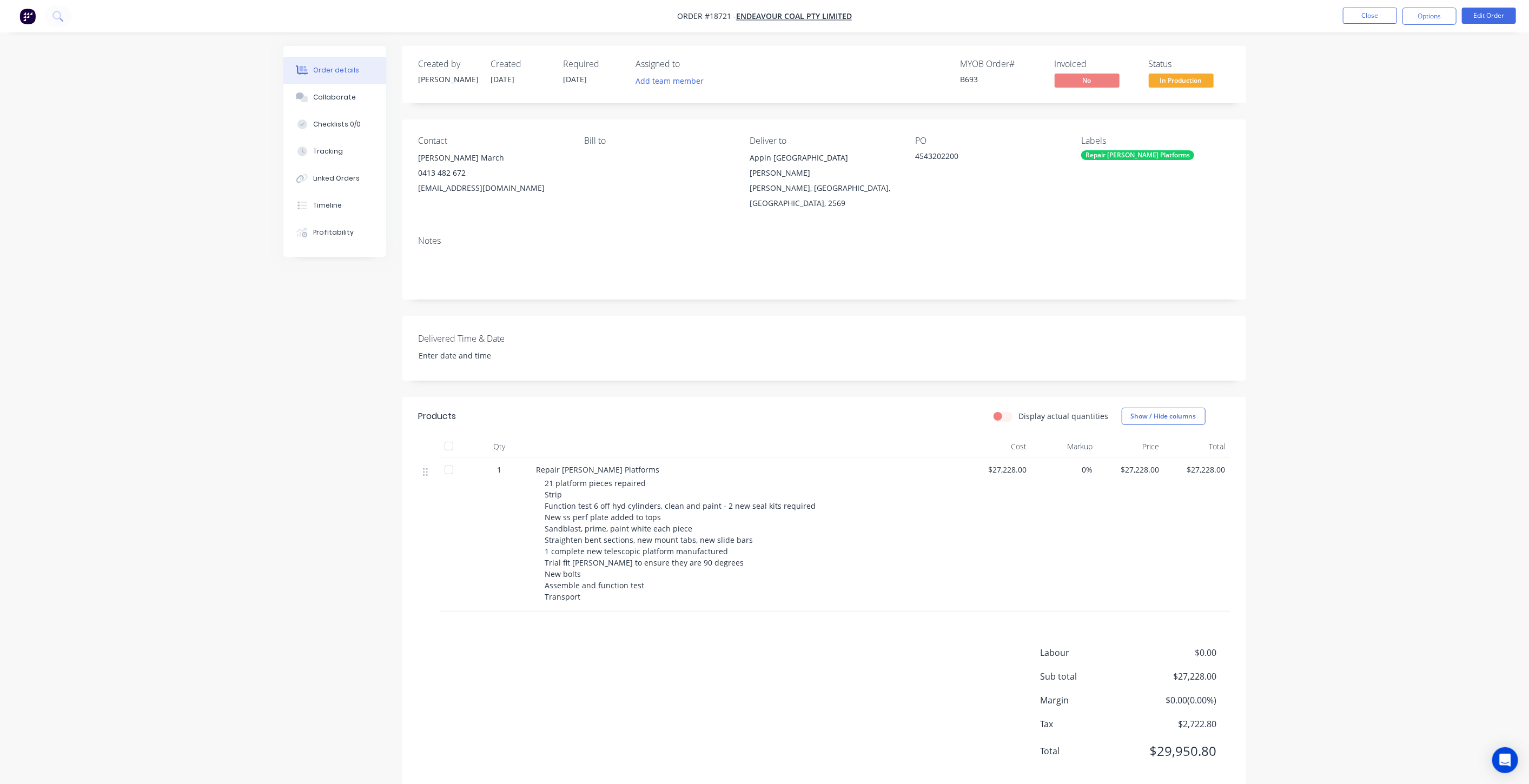
click at [26, 21] on img "button" at bounding box center [27, 16] width 16 height 16
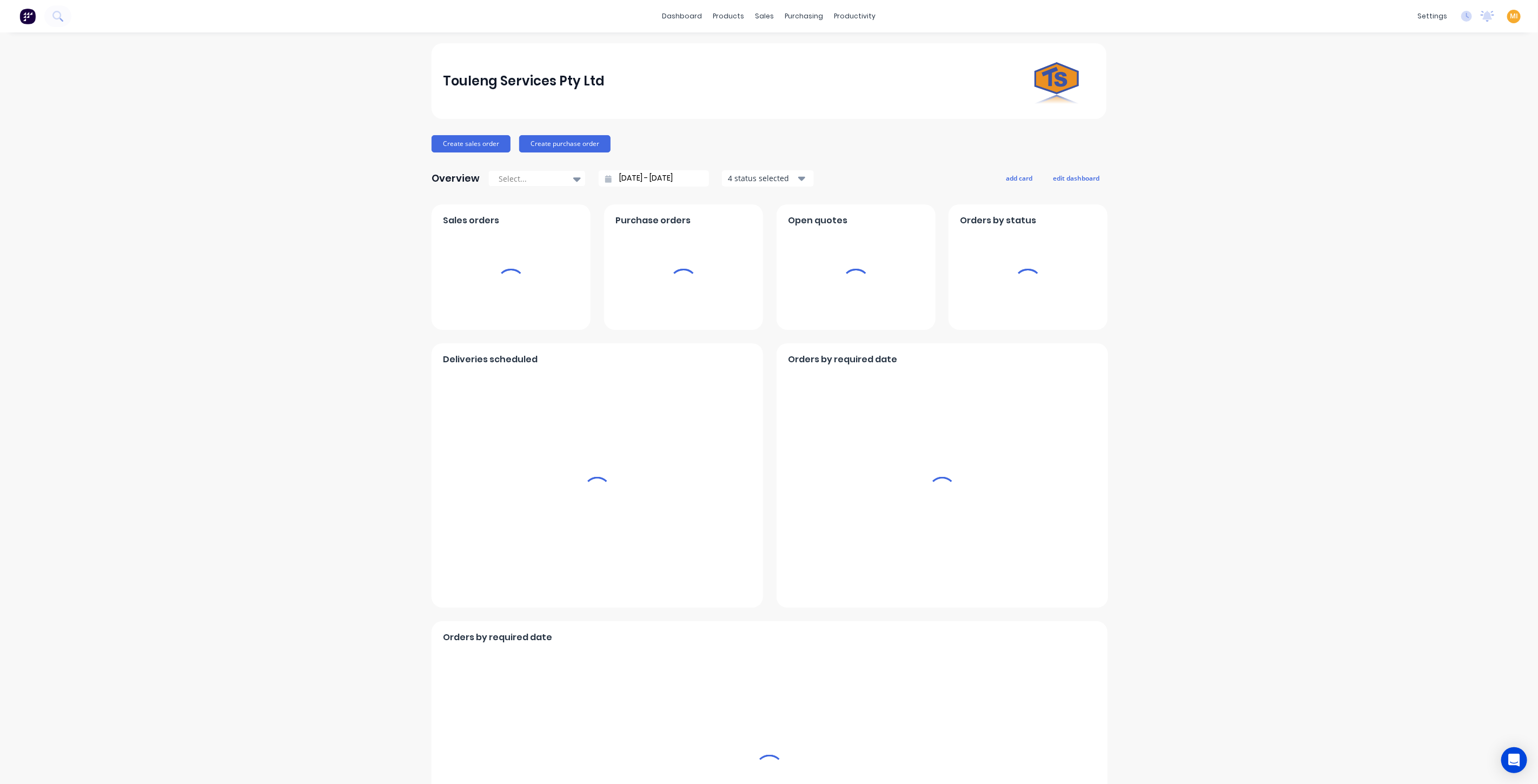
click at [1510, 18] on span "MI" at bounding box center [1514, 16] width 8 height 10
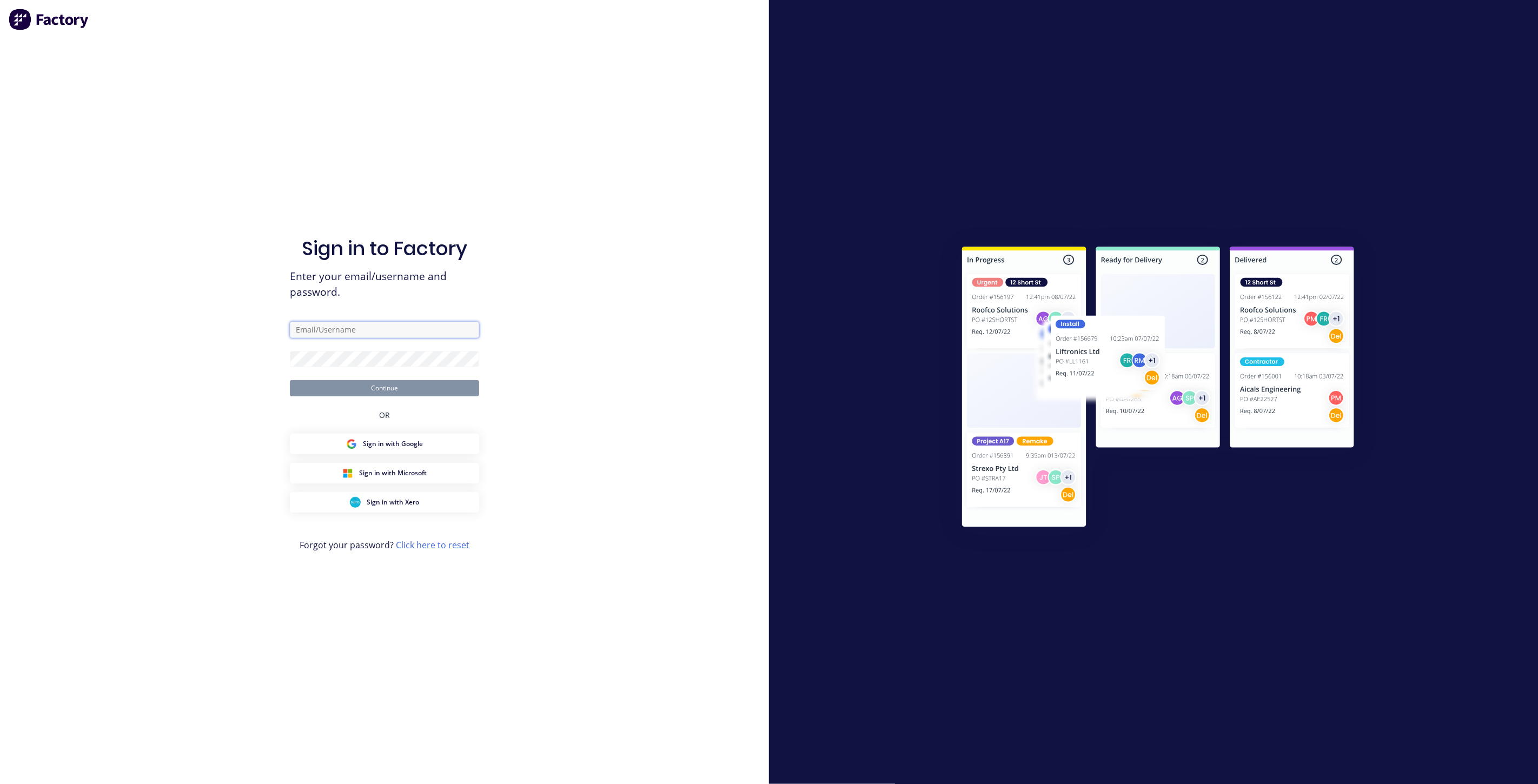
click at [344, 328] on input "text" at bounding box center [384, 330] width 189 height 16
type input "[EMAIL_ADDRESS][DOMAIN_NAME]"
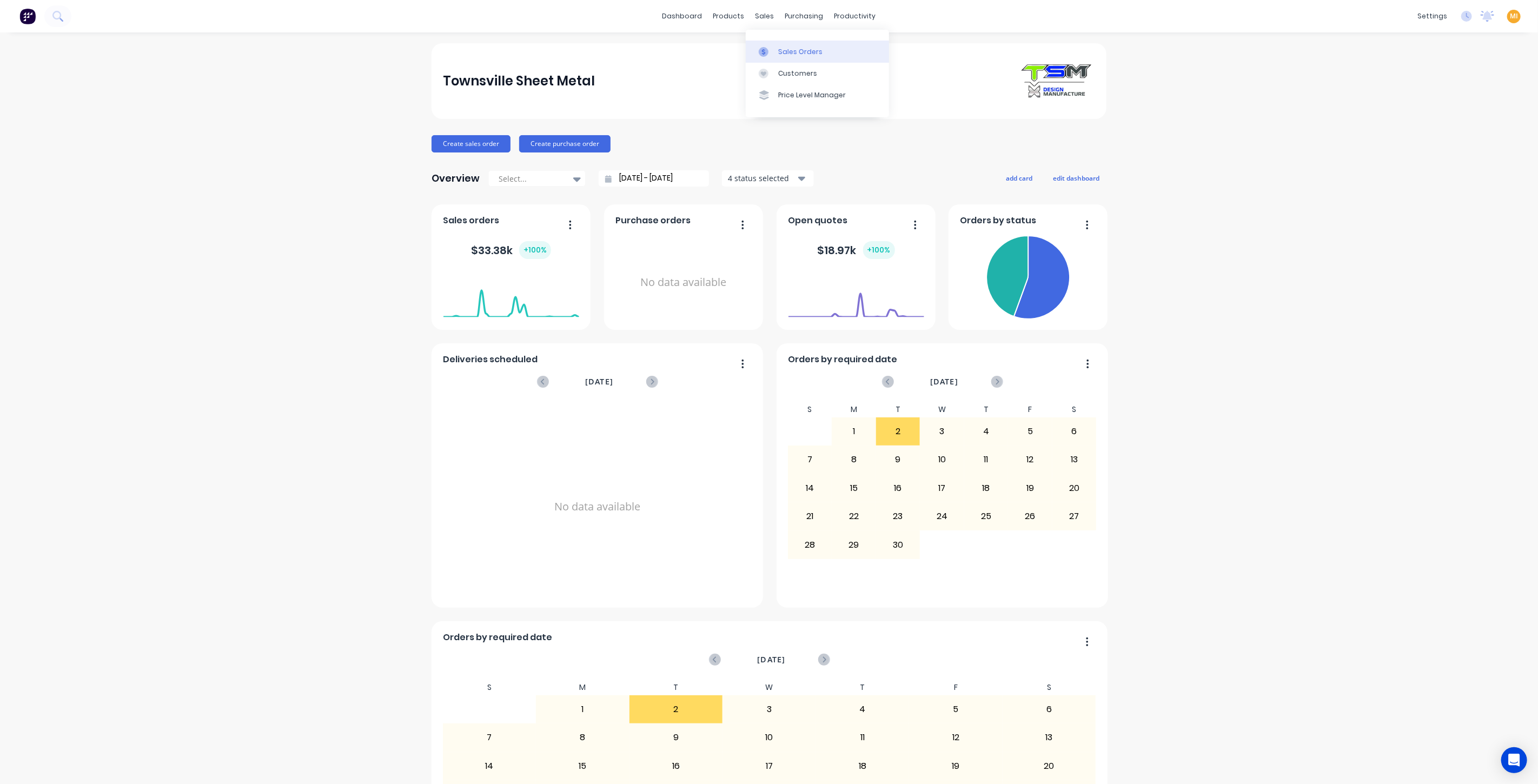
drag, startPoint x: 771, startPoint y: 51, endPoint x: 759, endPoint y: 55, distance: 12.6
click at [771, 51] on div at bounding box center [767, 52] width 16 height 10
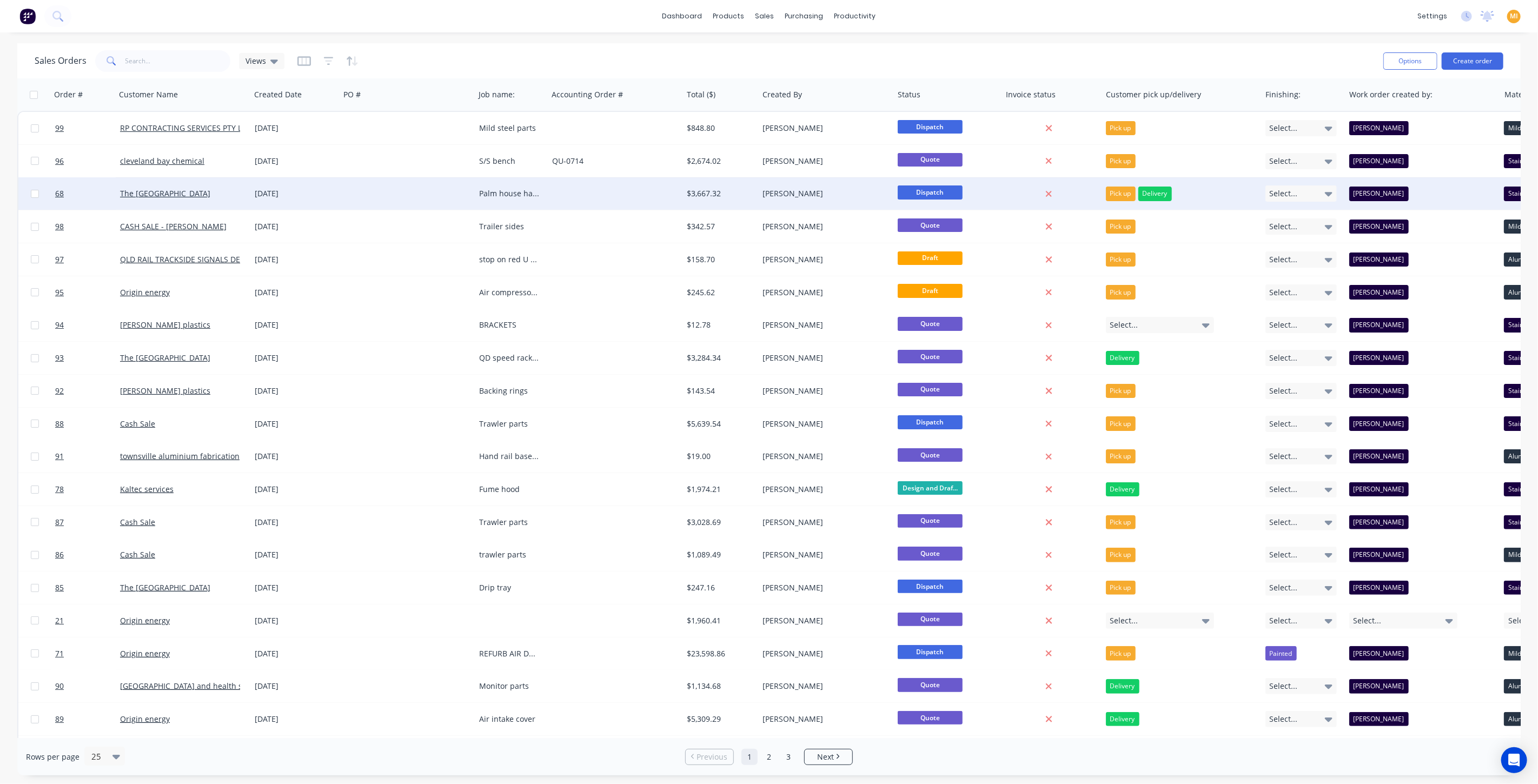
click at [437, 184] on div at bounding box center [407, 194] width 135 height 32
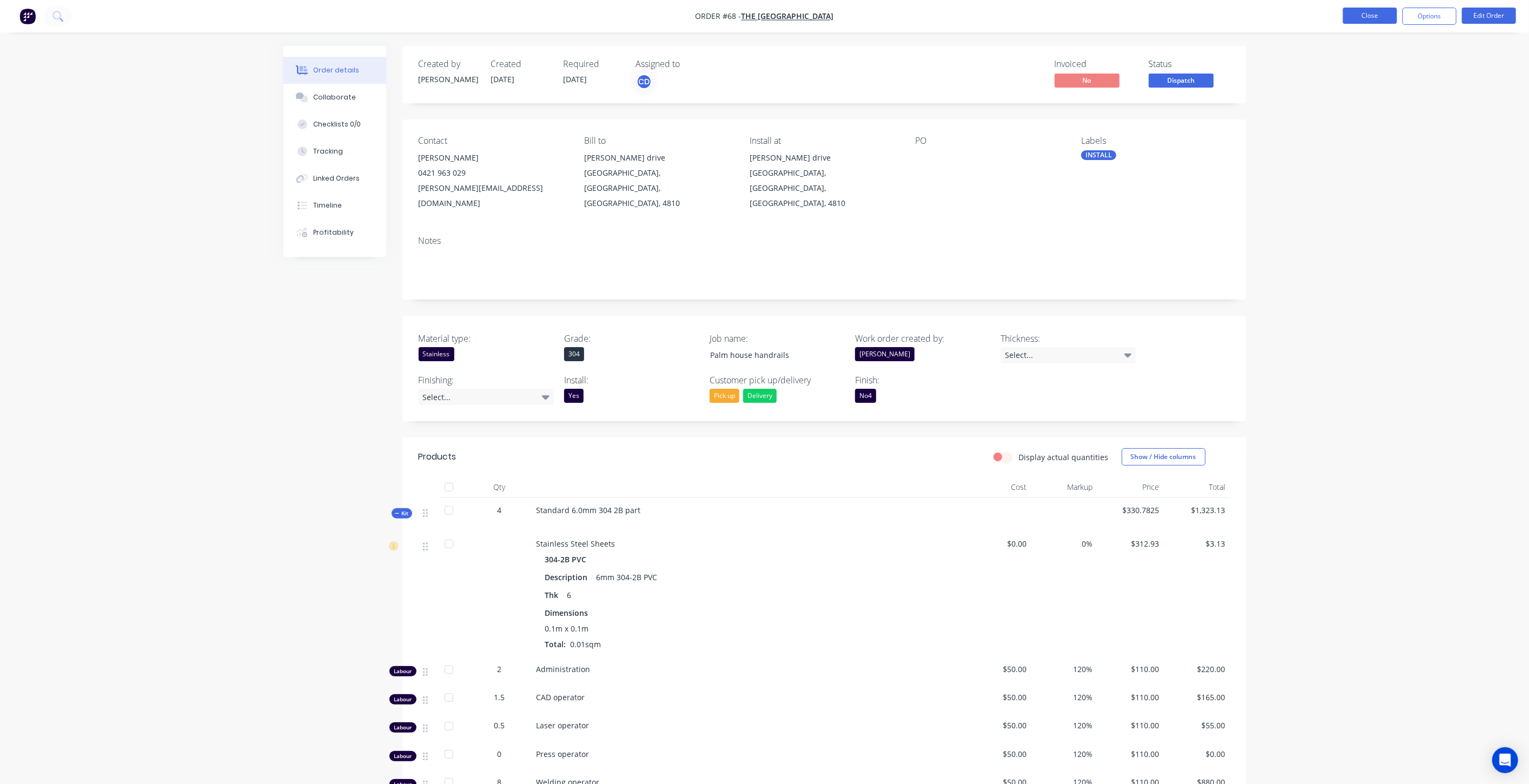
click at [1355, 16] on button "Close" at bounding box center [1369, 16] width 54 height 16
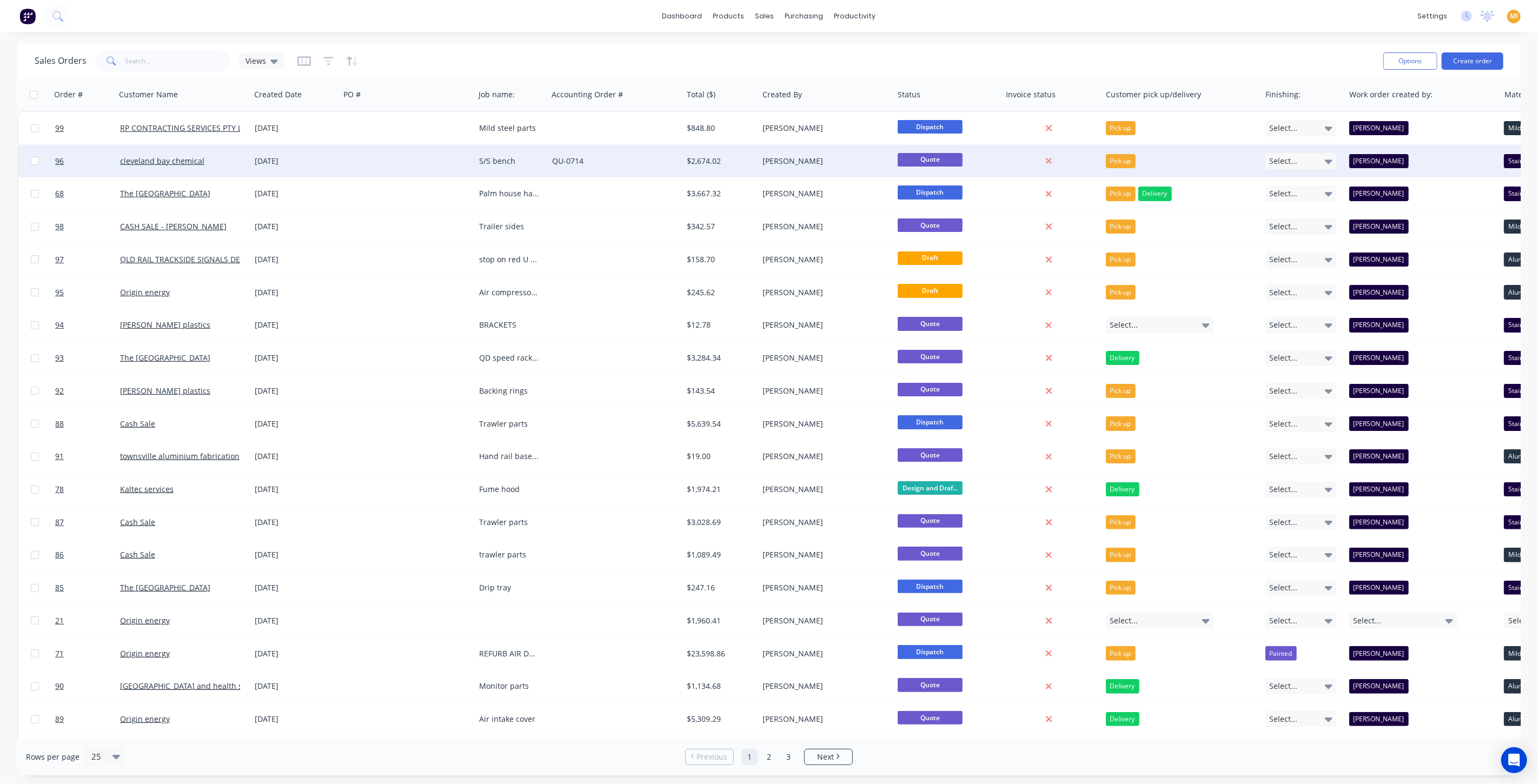
click at [684, 154] on div "$2,674.02" at bounding box center [721, 161] width 76 height 32
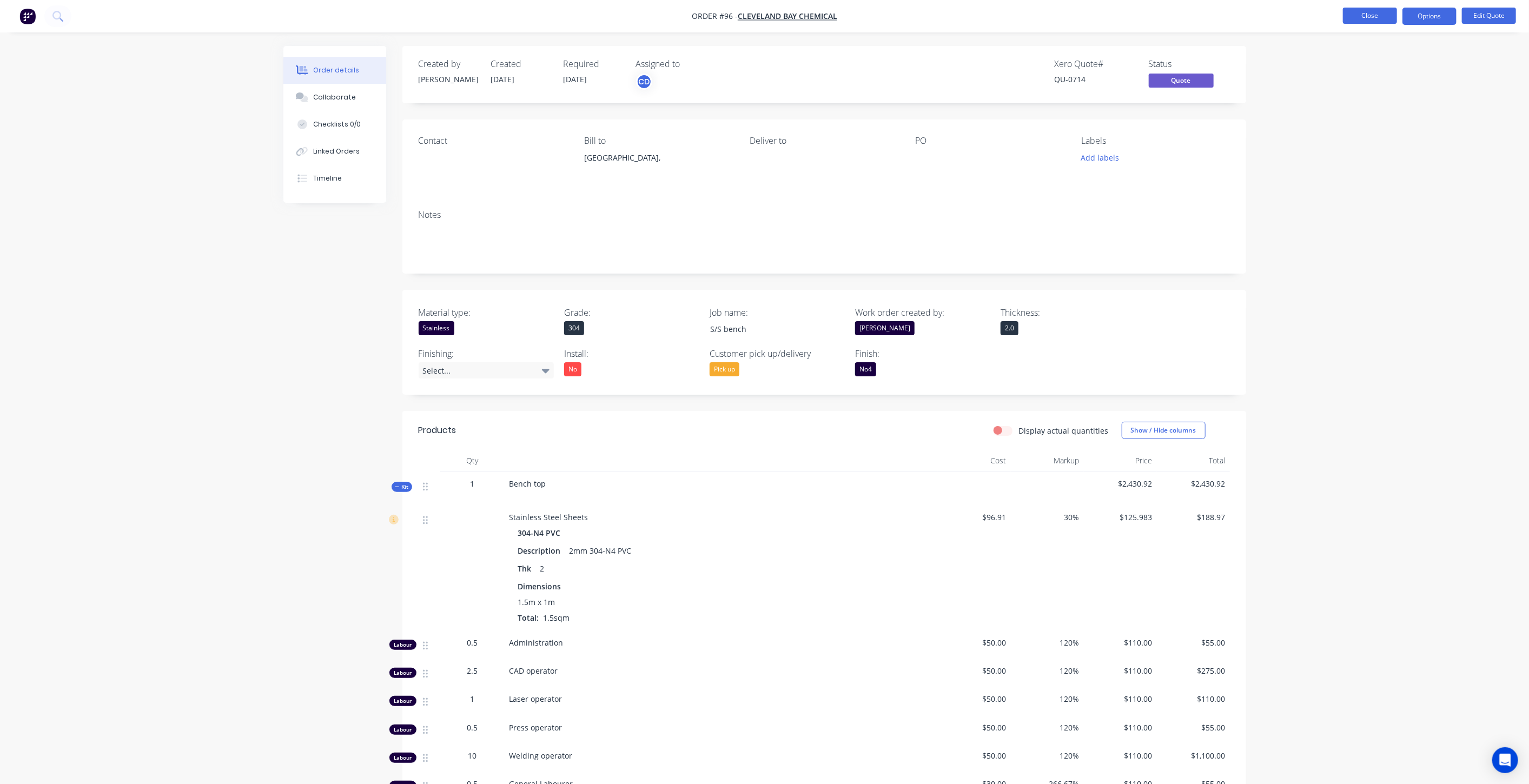
click at [1380, 16] on button "Close" at bounding box center [1369, 16] width 54 height 16
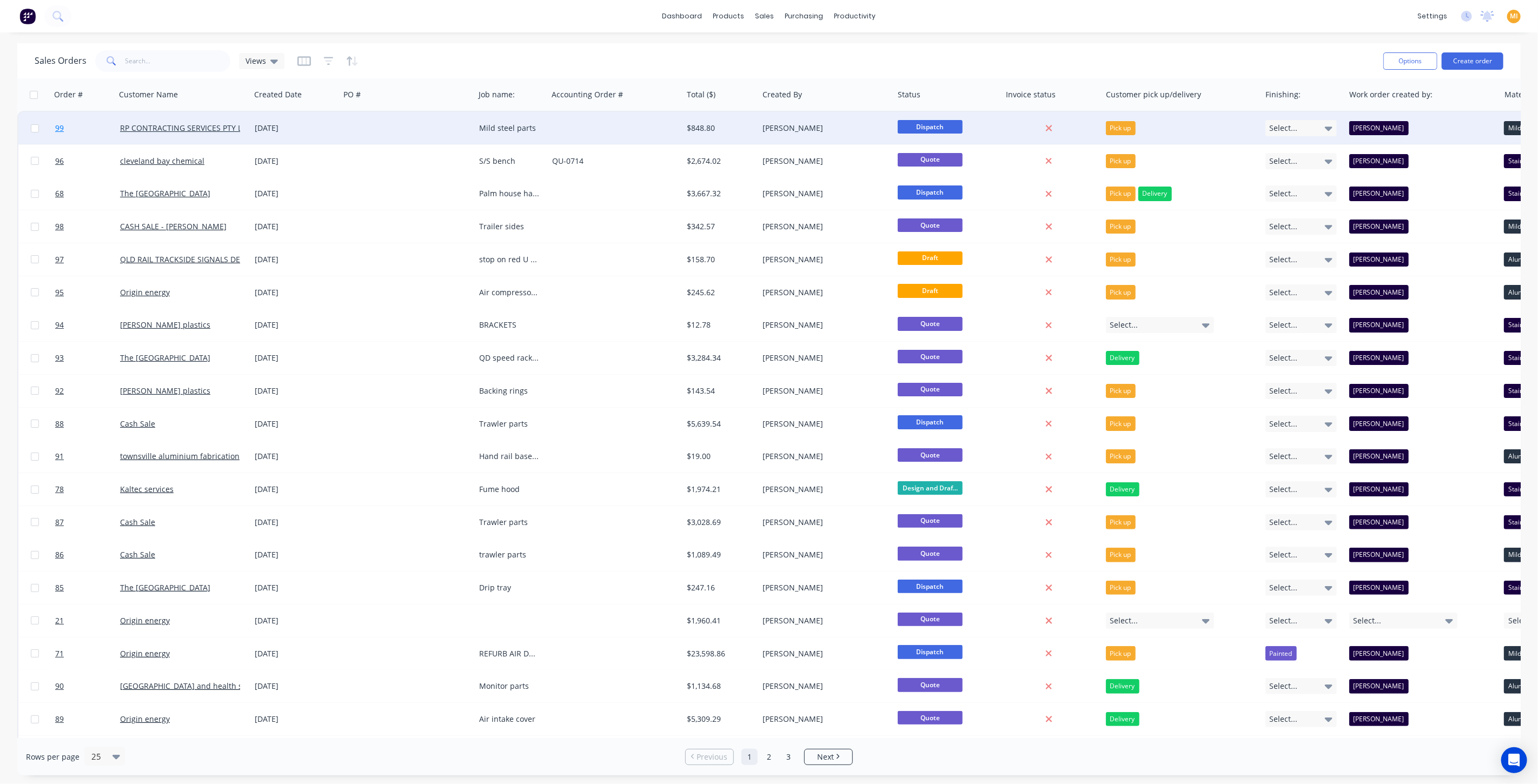
click at [92, 132] on link "99" at bounding box center [88, 128] width 65 height 32
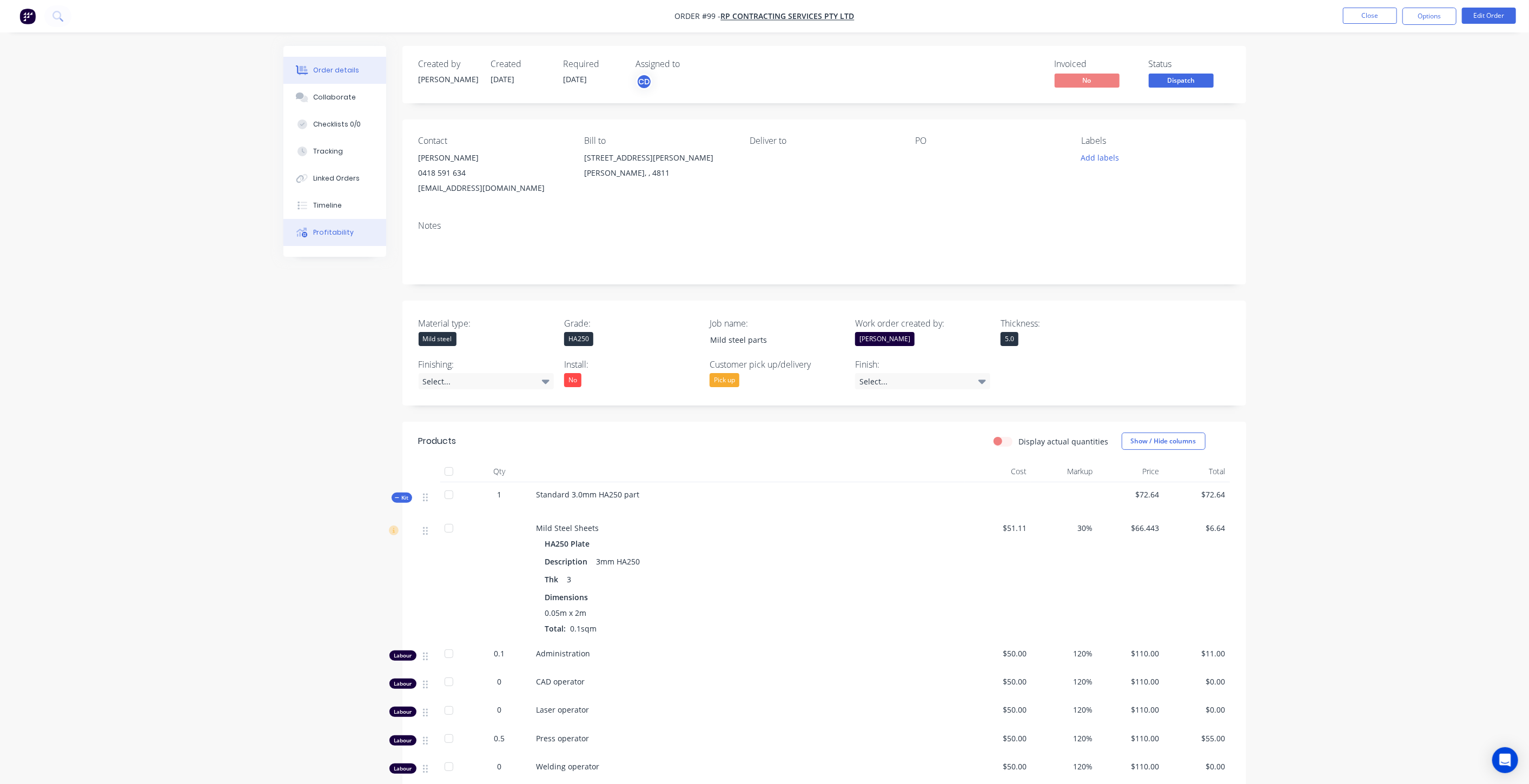
click at [339, 221] on button "Profitability" at bounding box center [335, 232] width 103 height 27
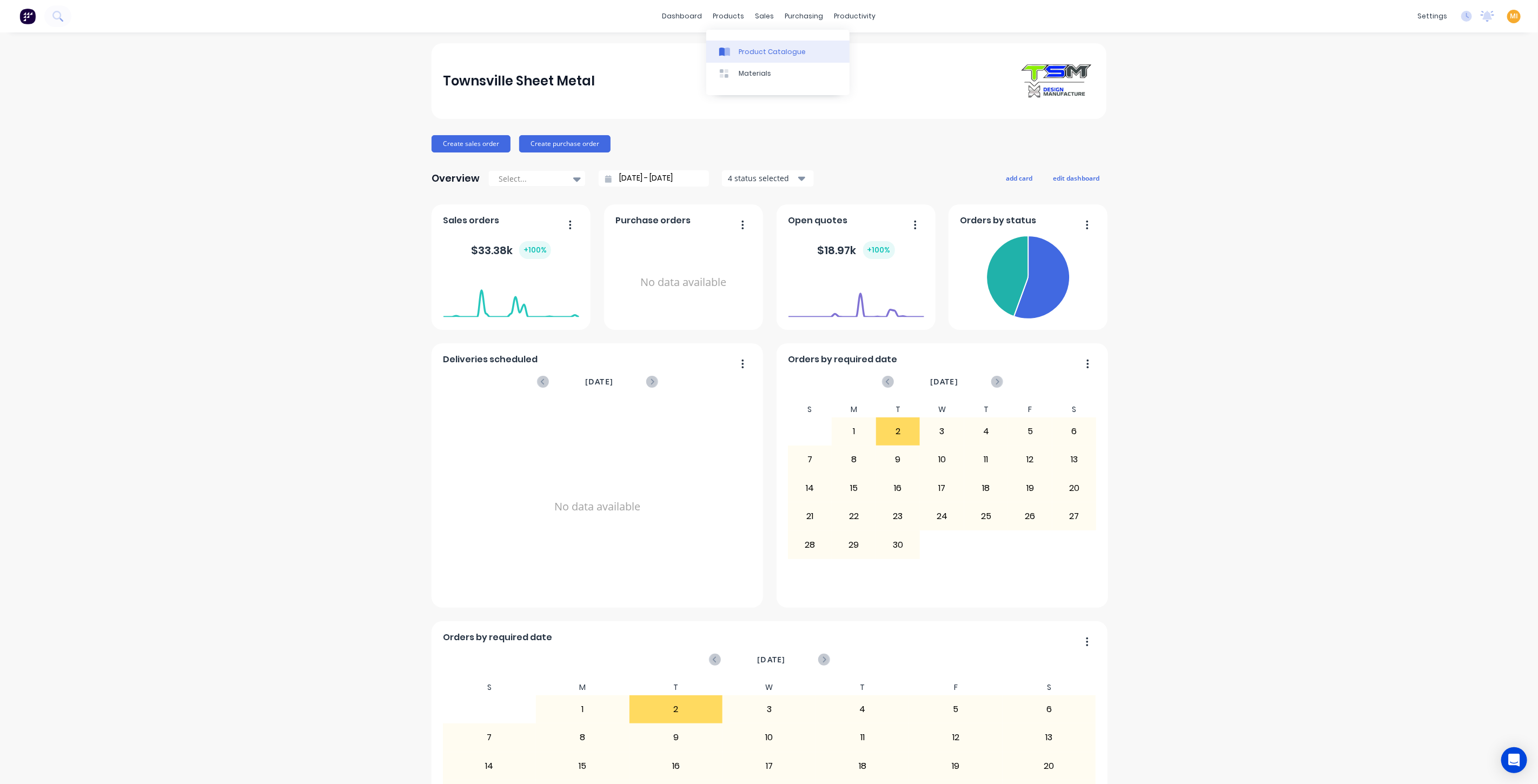
click at [745, 56] on div "Product Catalogue" at bounding box center [772, 52] width 67 height 10
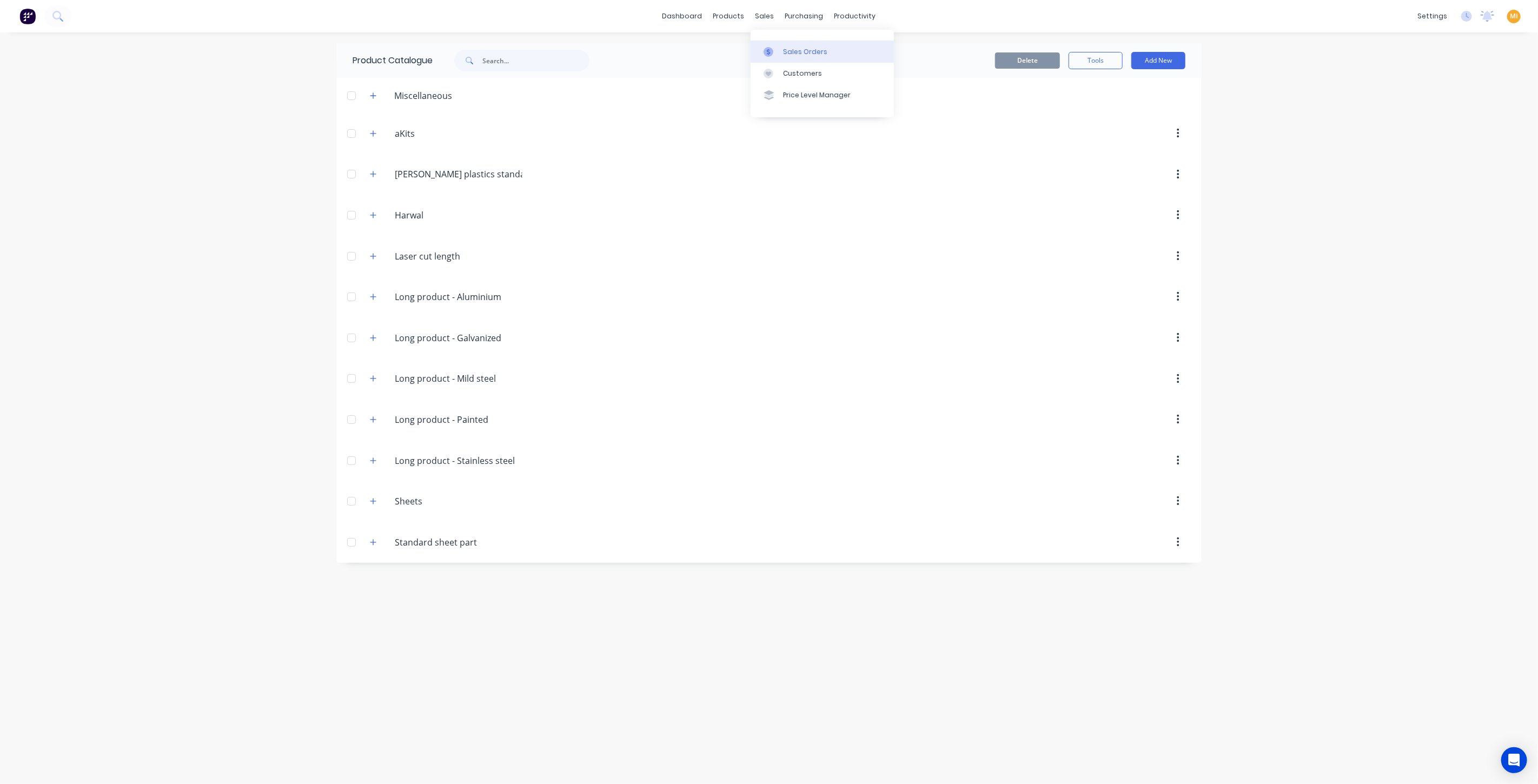
click at [788, 51] on div "Sales Orders" at bounding box center [805, 52] width 44 height 10
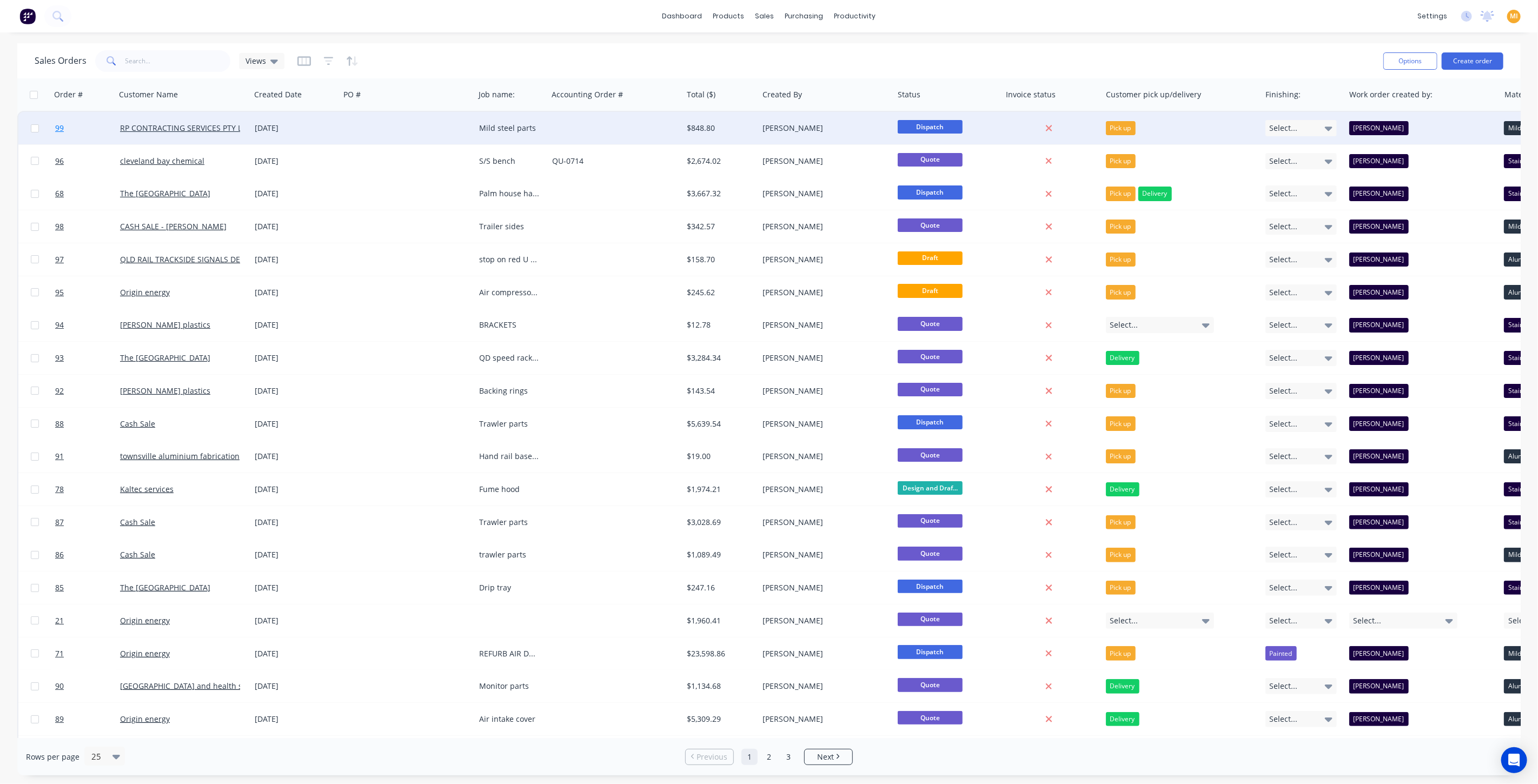
click at [98, 131] on link "99" at bounding box center [88, 128] width 65 height 32
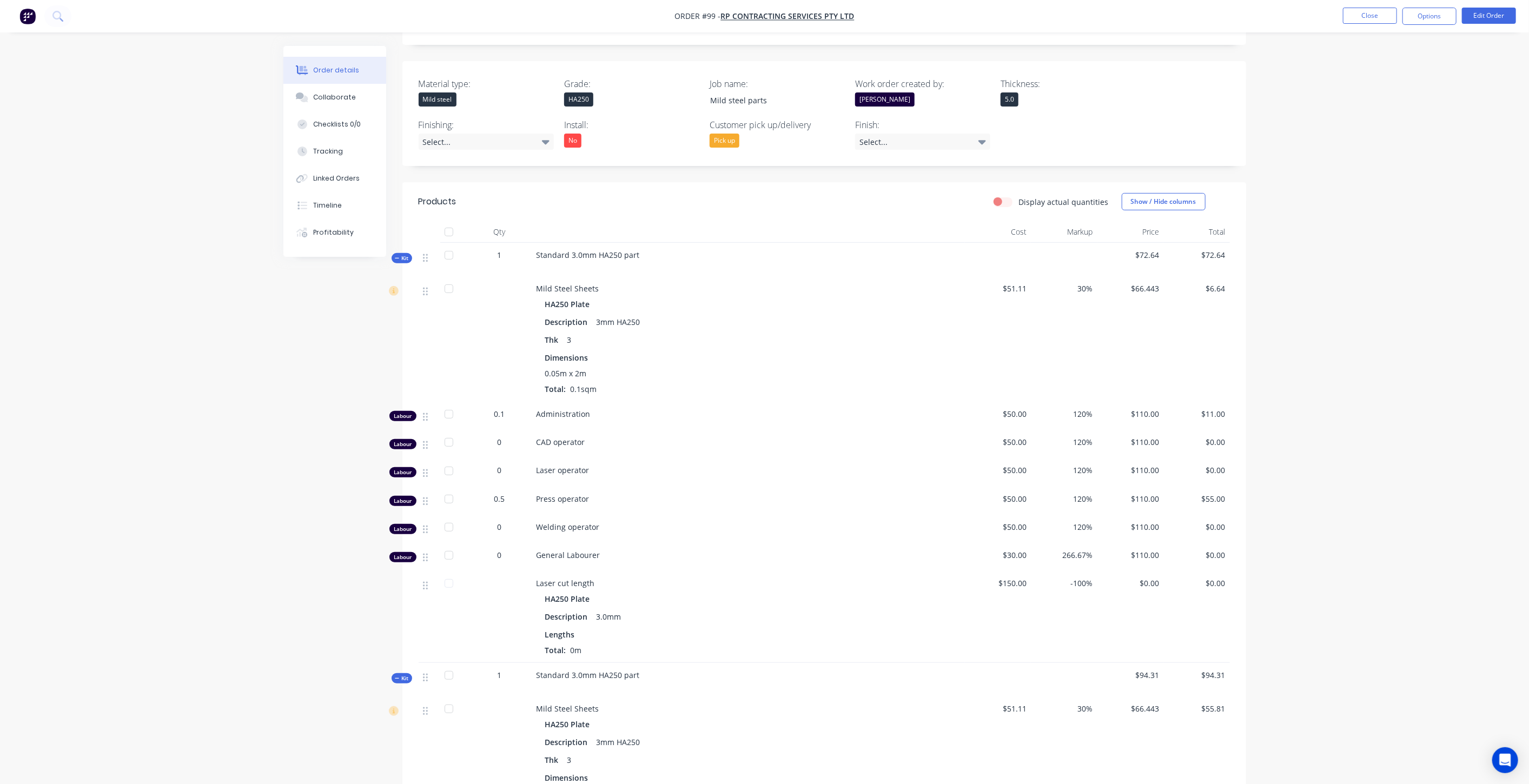
scroll to position [240, 0]
